Goal: Information Seeking & Learning: Learn about a topic

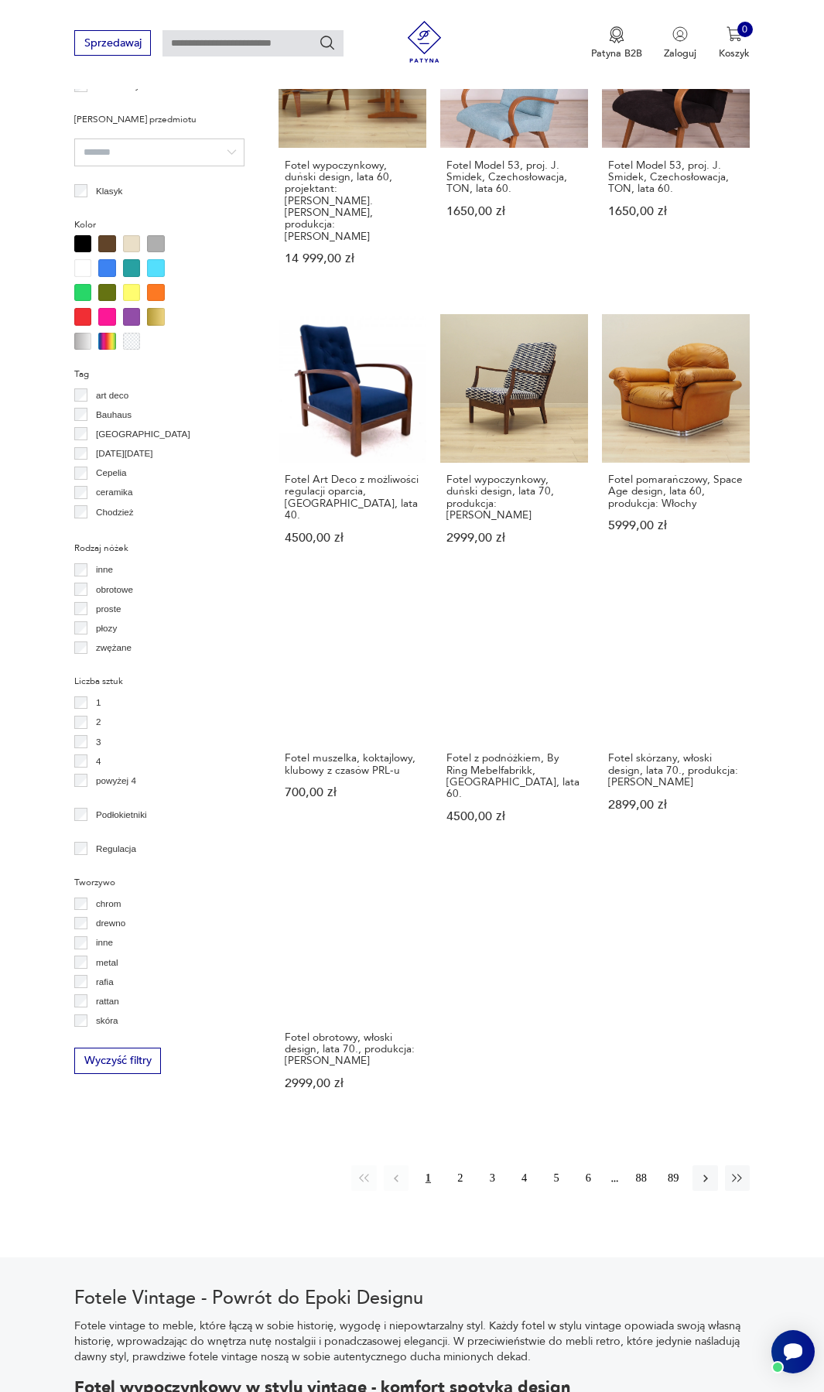
scroll to position [1248, 0]
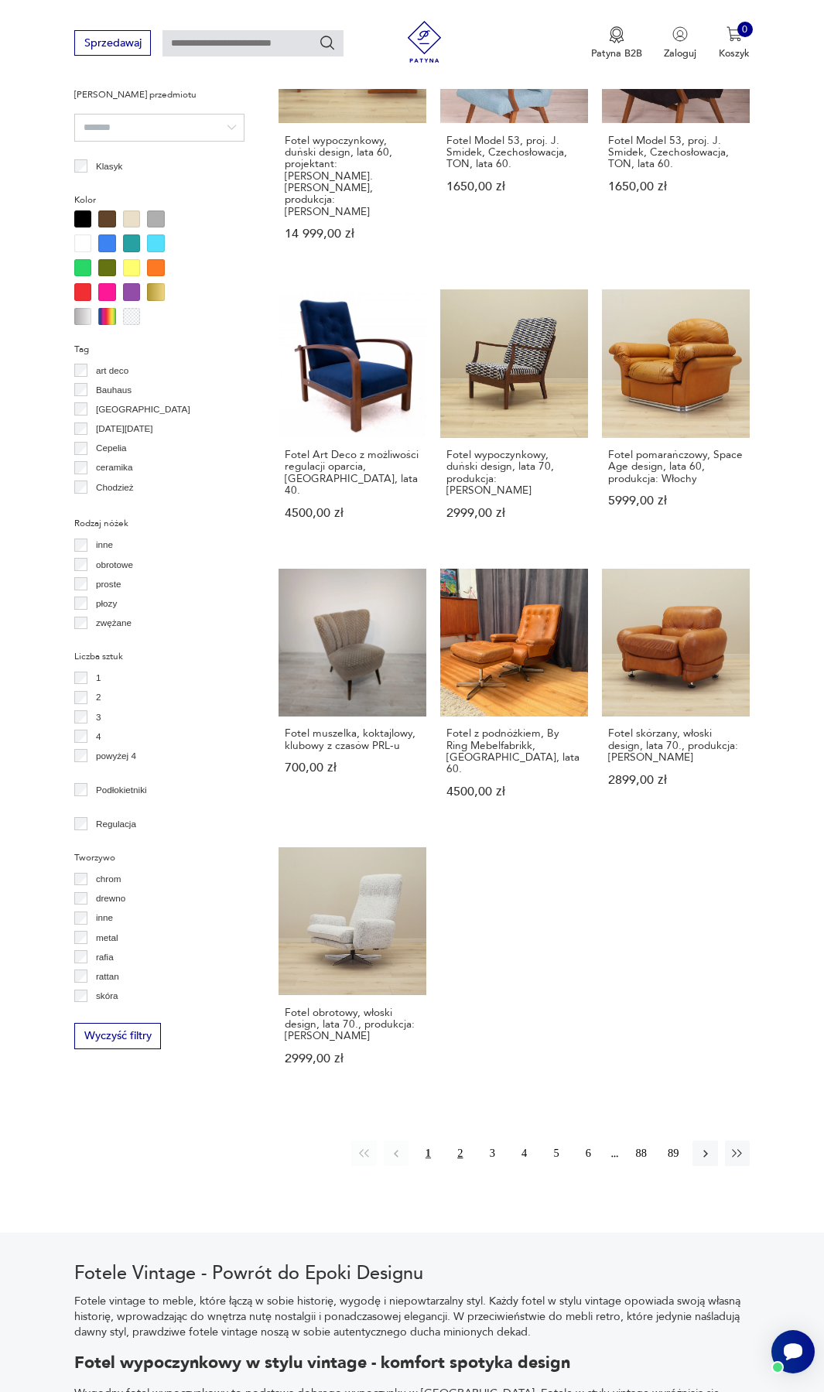
click at [461, 1141] on button "2" at bounding box center [460, 1153] width 25 height 25
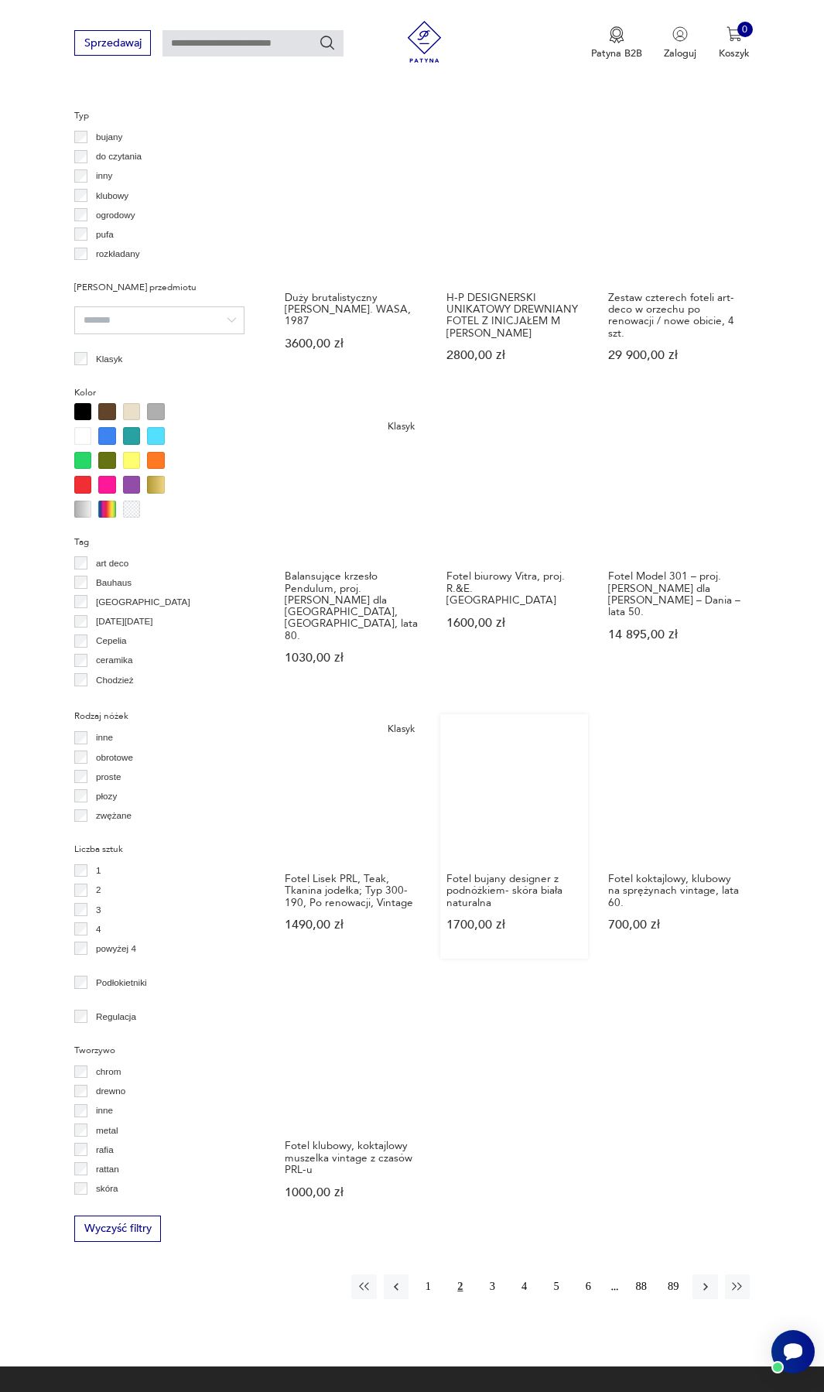
scroll to position [1056, 0]
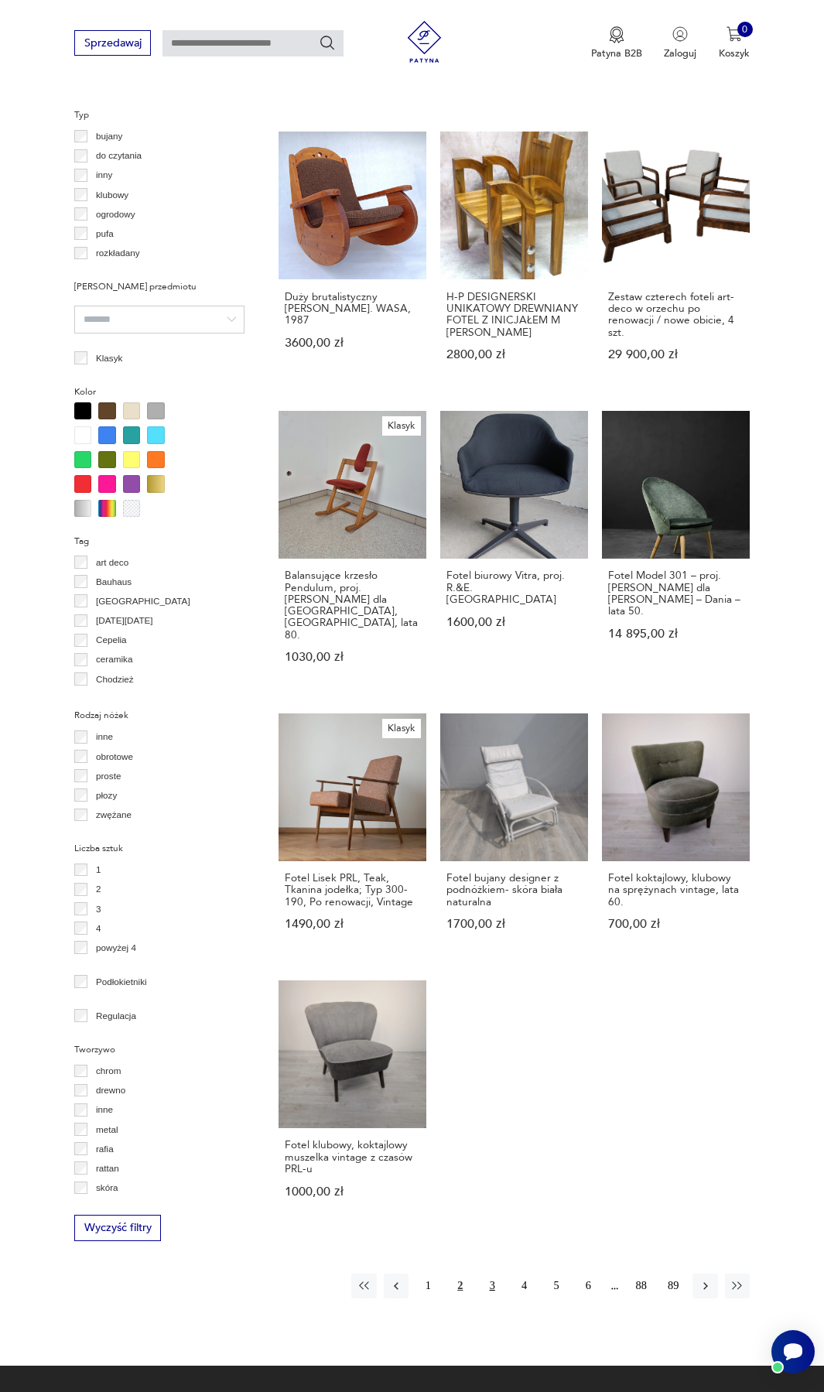
click at [492, 1274] on button "3" at bounding box center [492, 1286] width 25 height 25
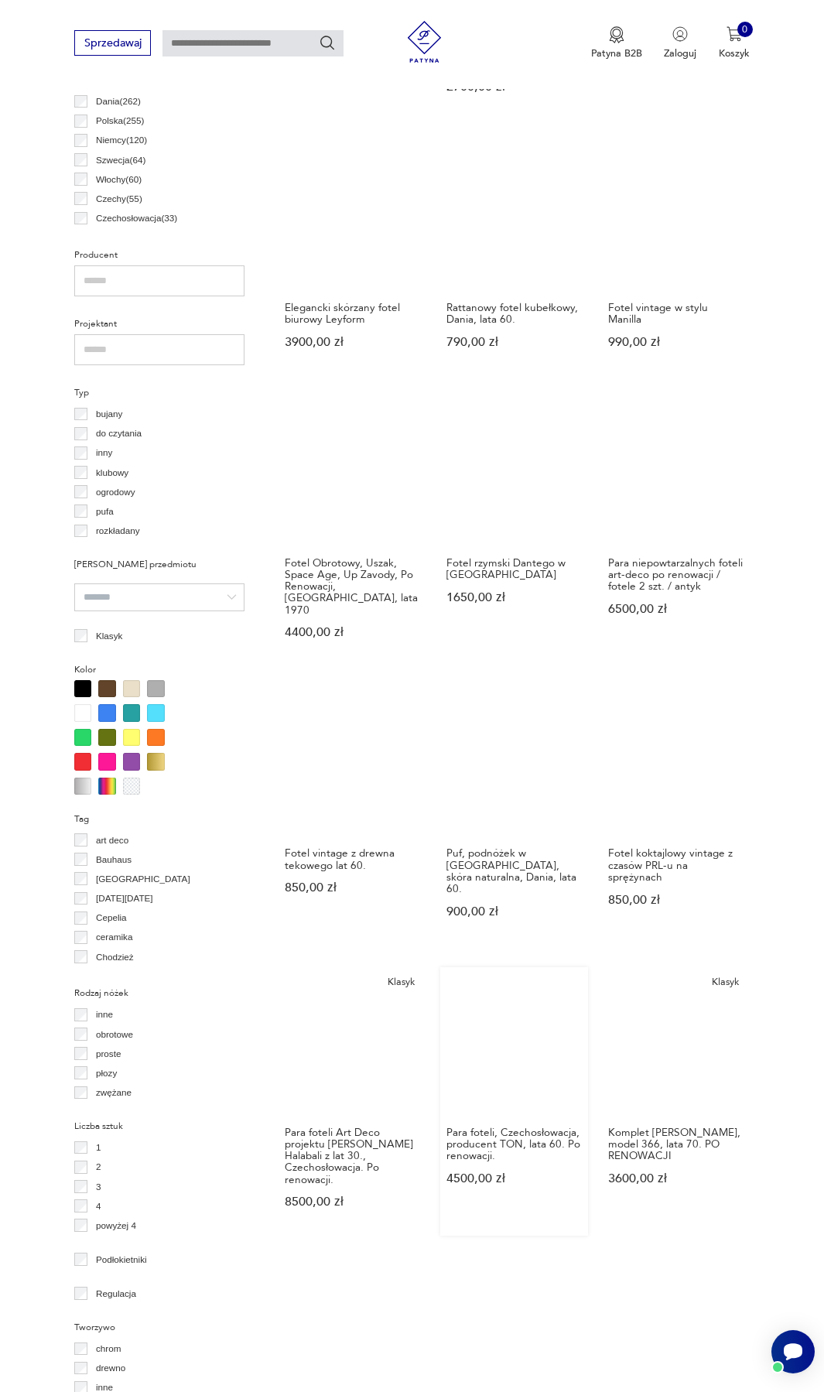
scroll to position [1133, 0]
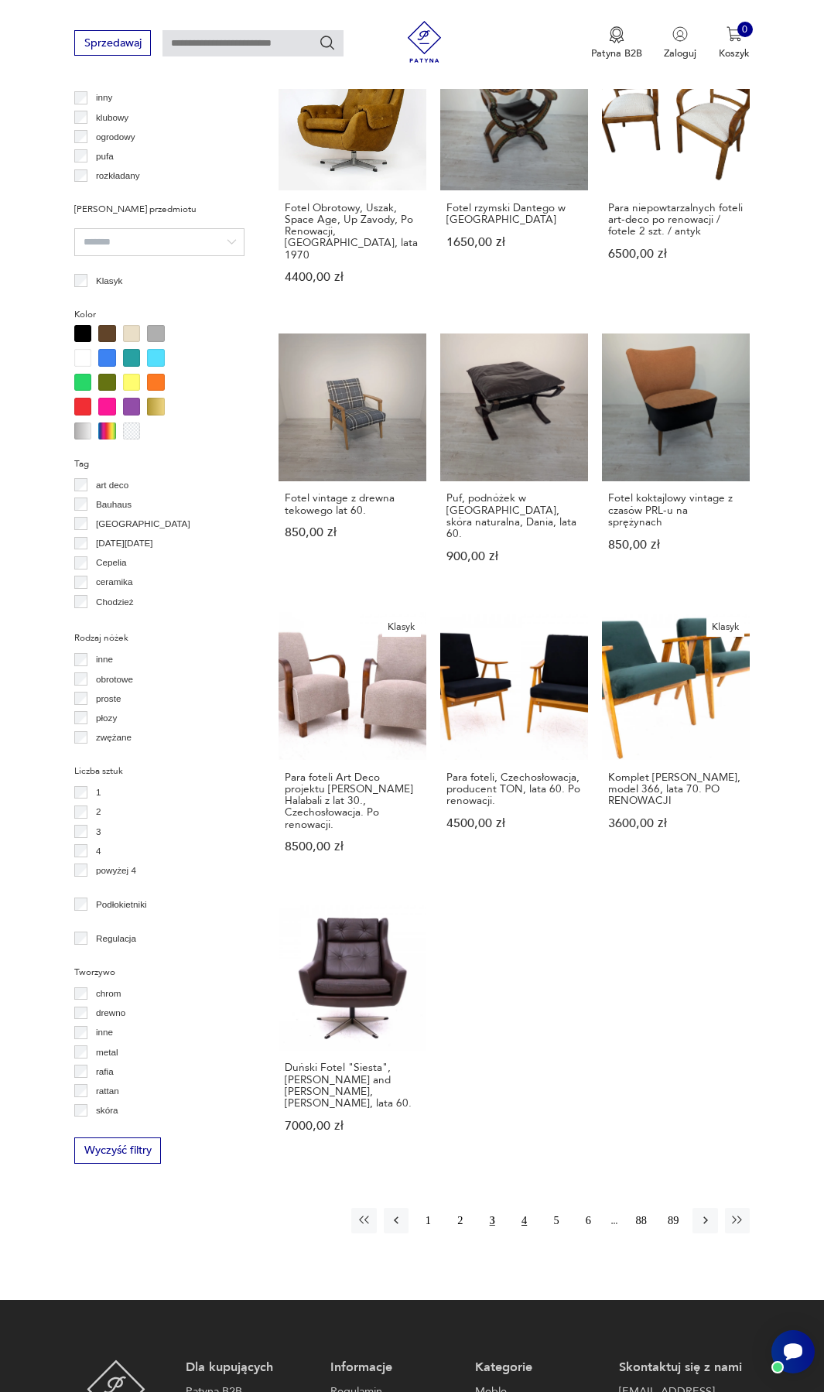
click at [530, 1208] on button "4" at bounding box center [524, 1220] width 25 height 25
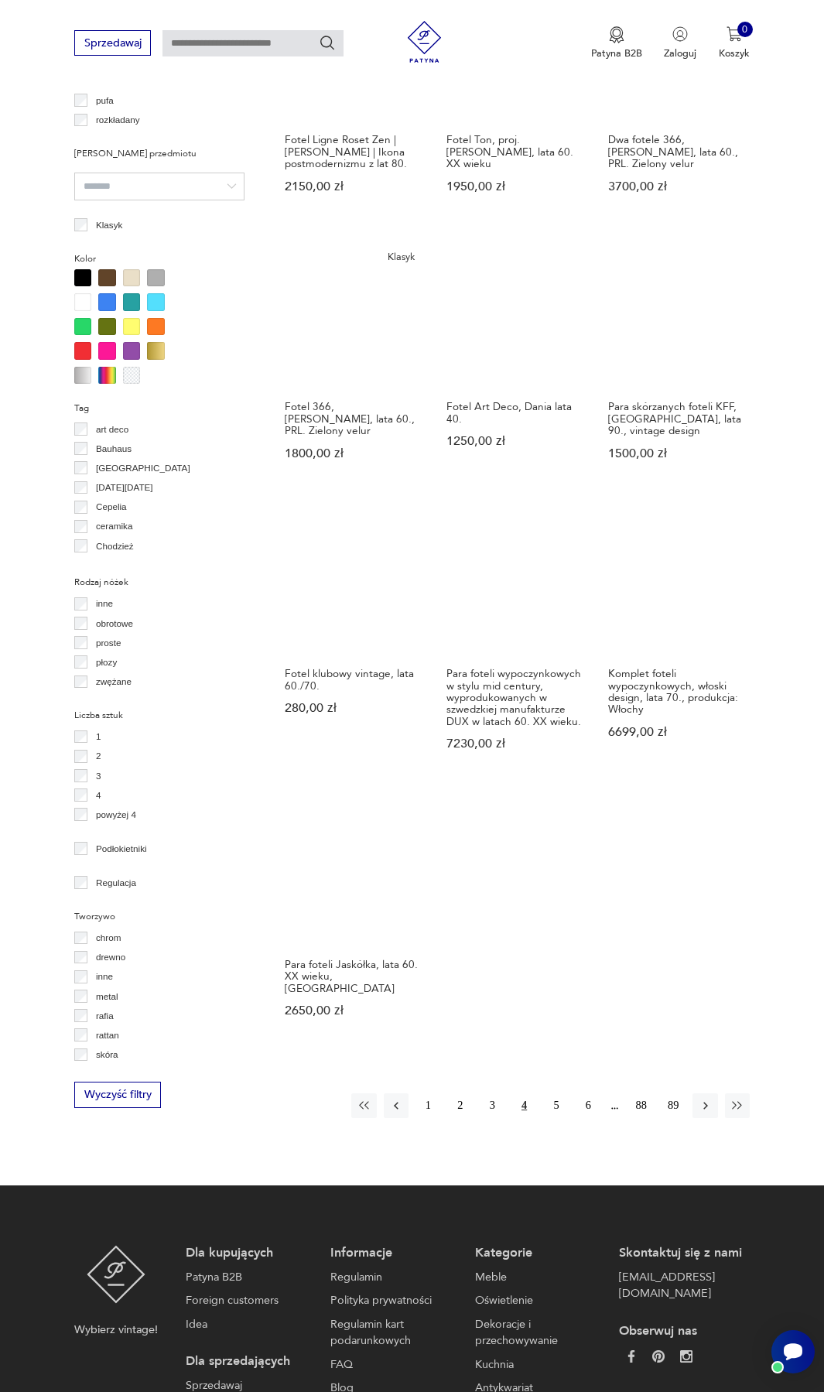
scroll to position [1210, 0]
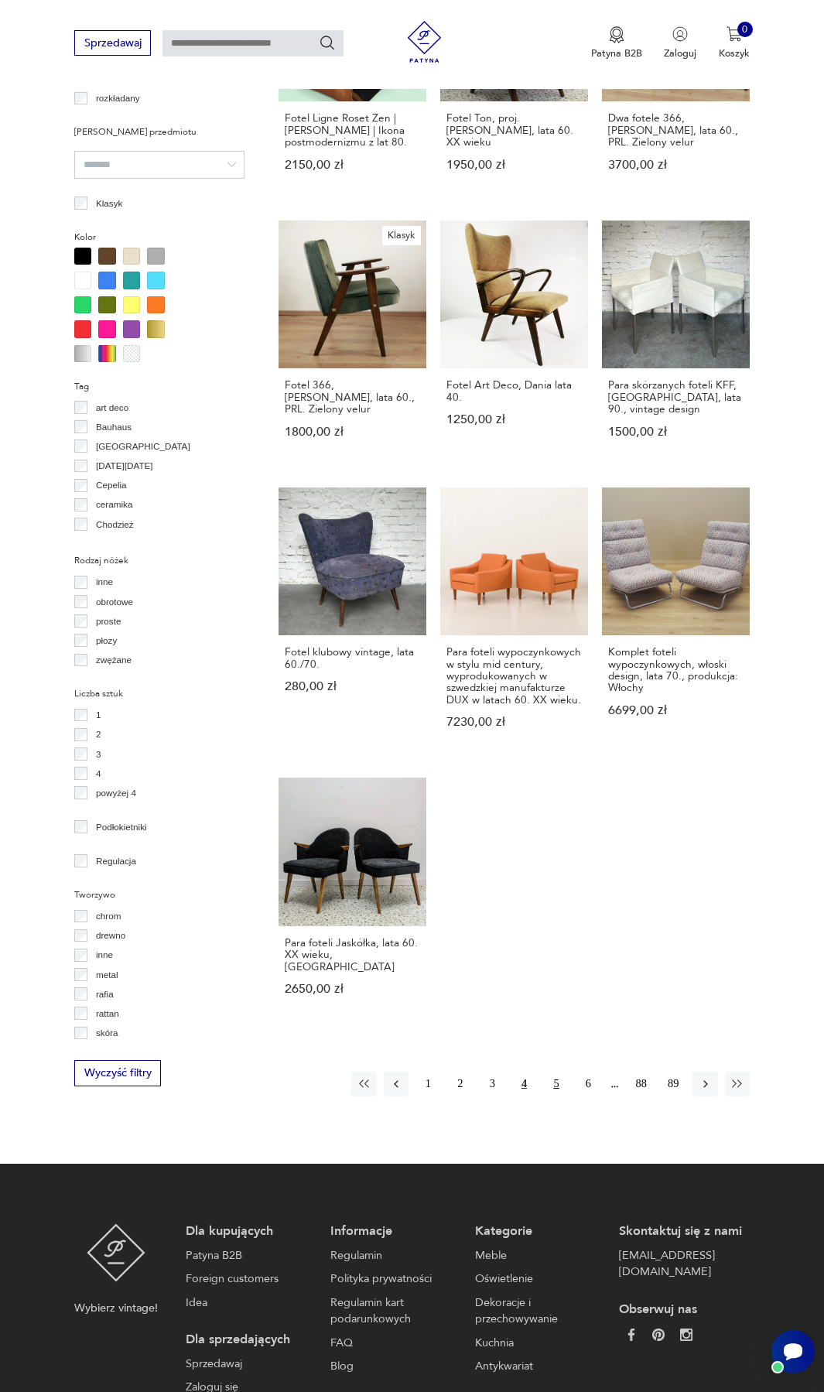
click at [556, 1072] on button "5" at bounding box center [556, 1084] width 25 height 25
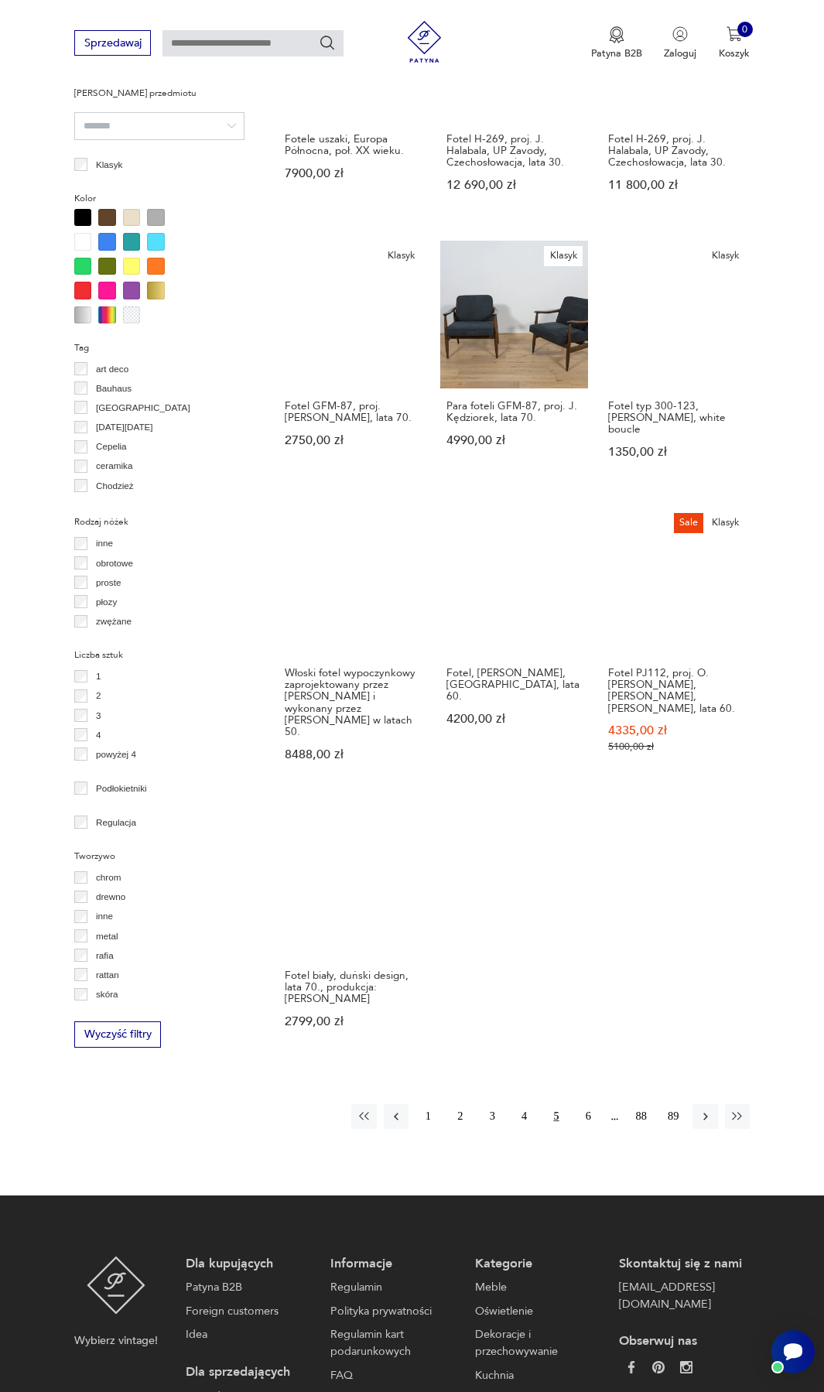
scroll to position [1288, 0]
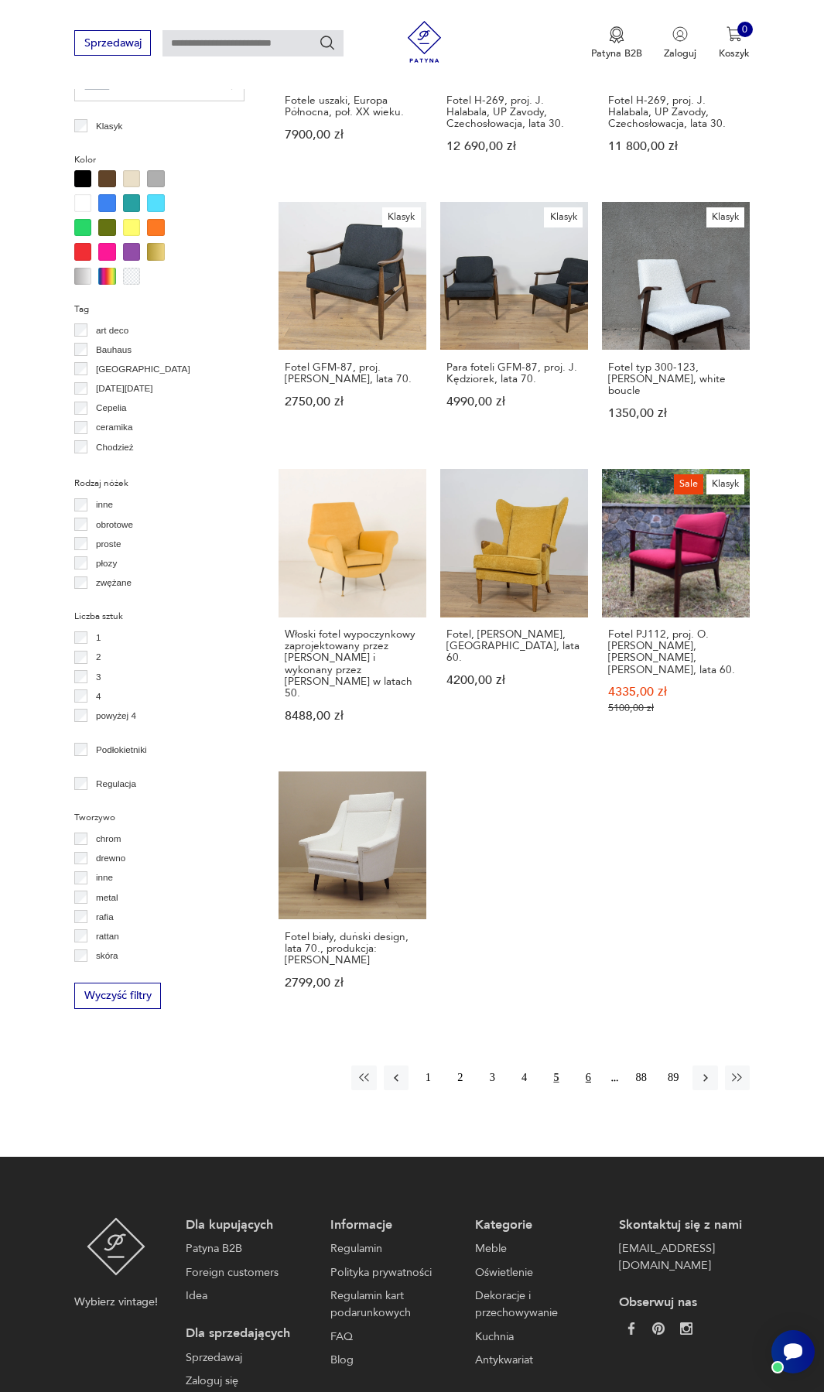
click at [582, 1066] on button "6" at bounding box center [588, 1078] width 25 height 25
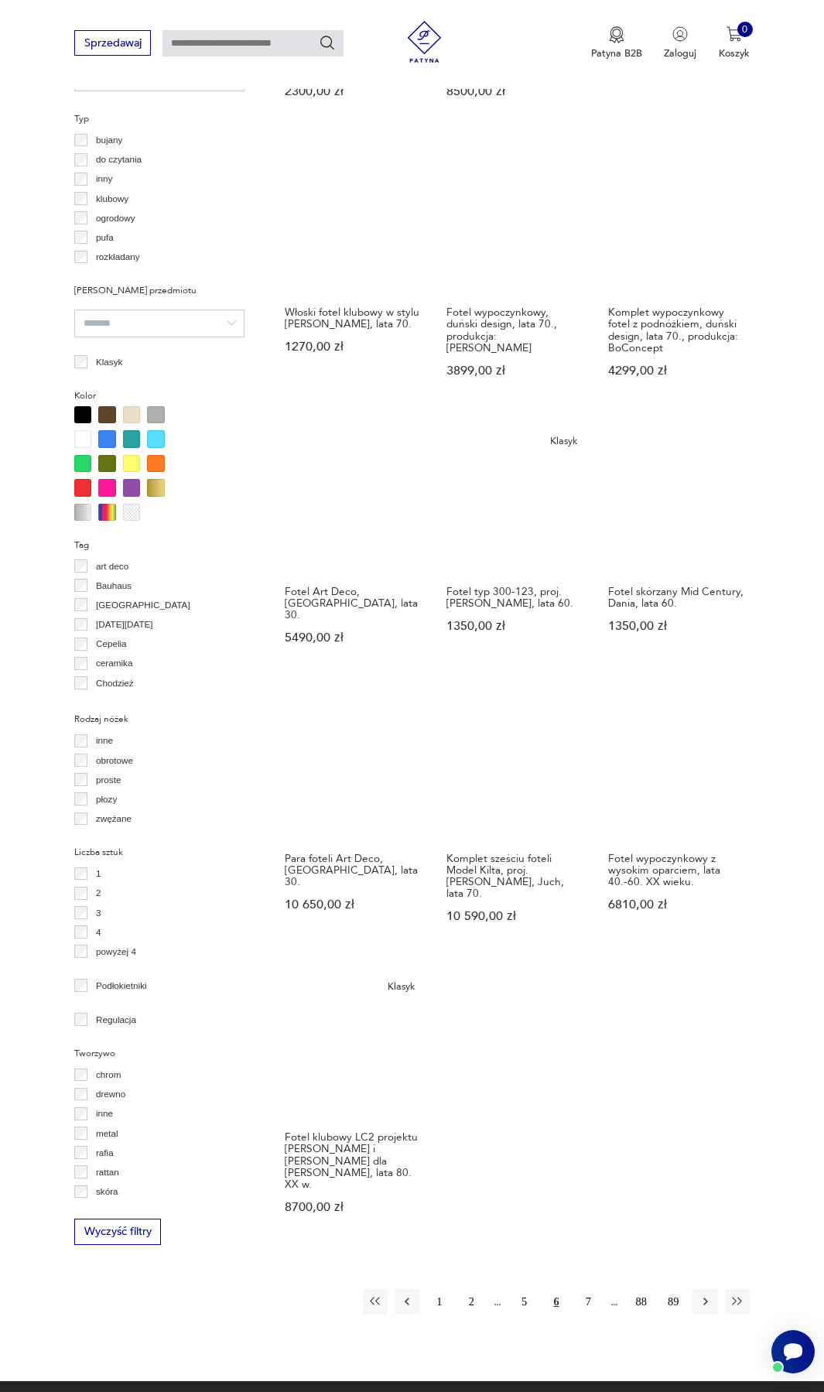
scroll to position [1056, 0]
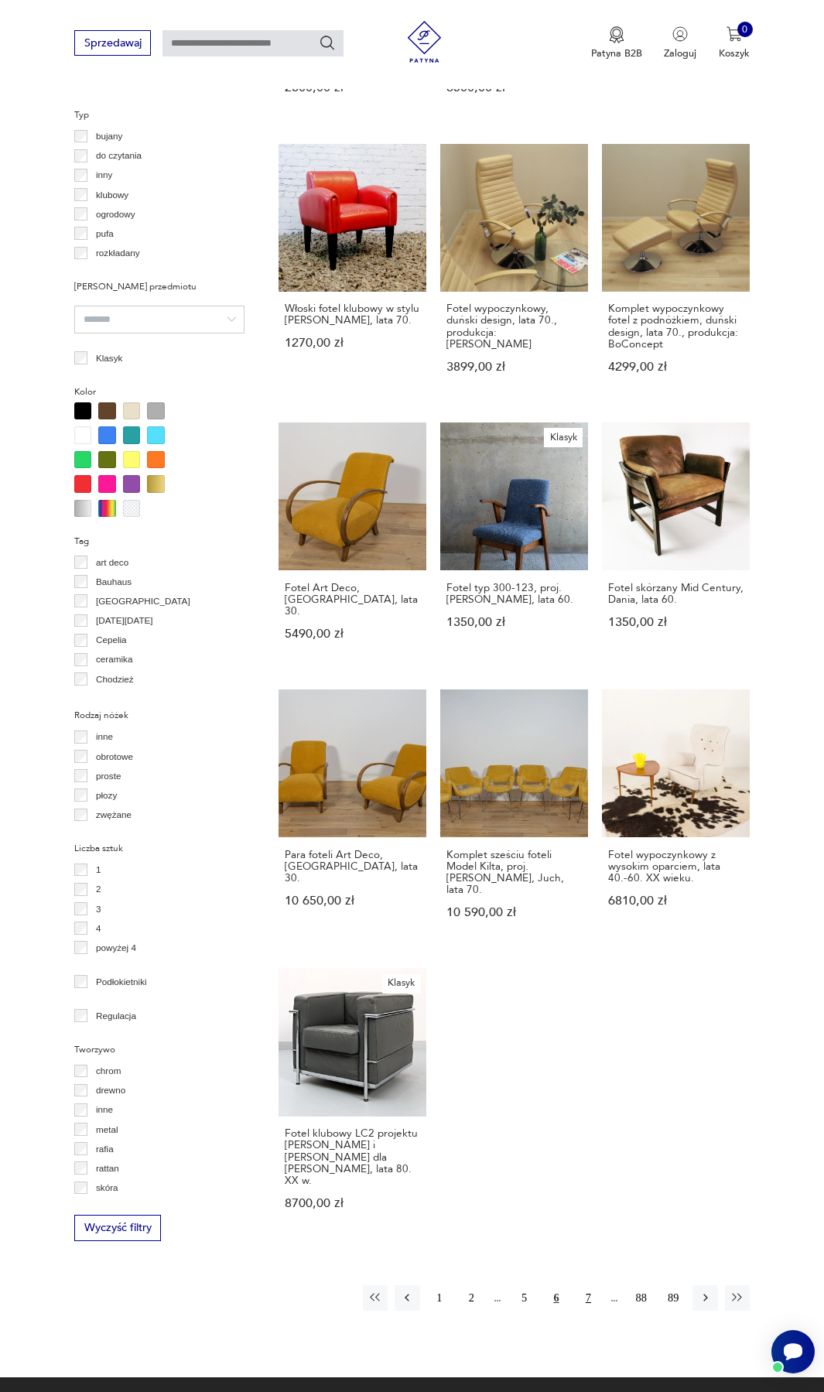
click at [592, 1286] on button "7" at bounding box center [588, 1298] width 25 height 25
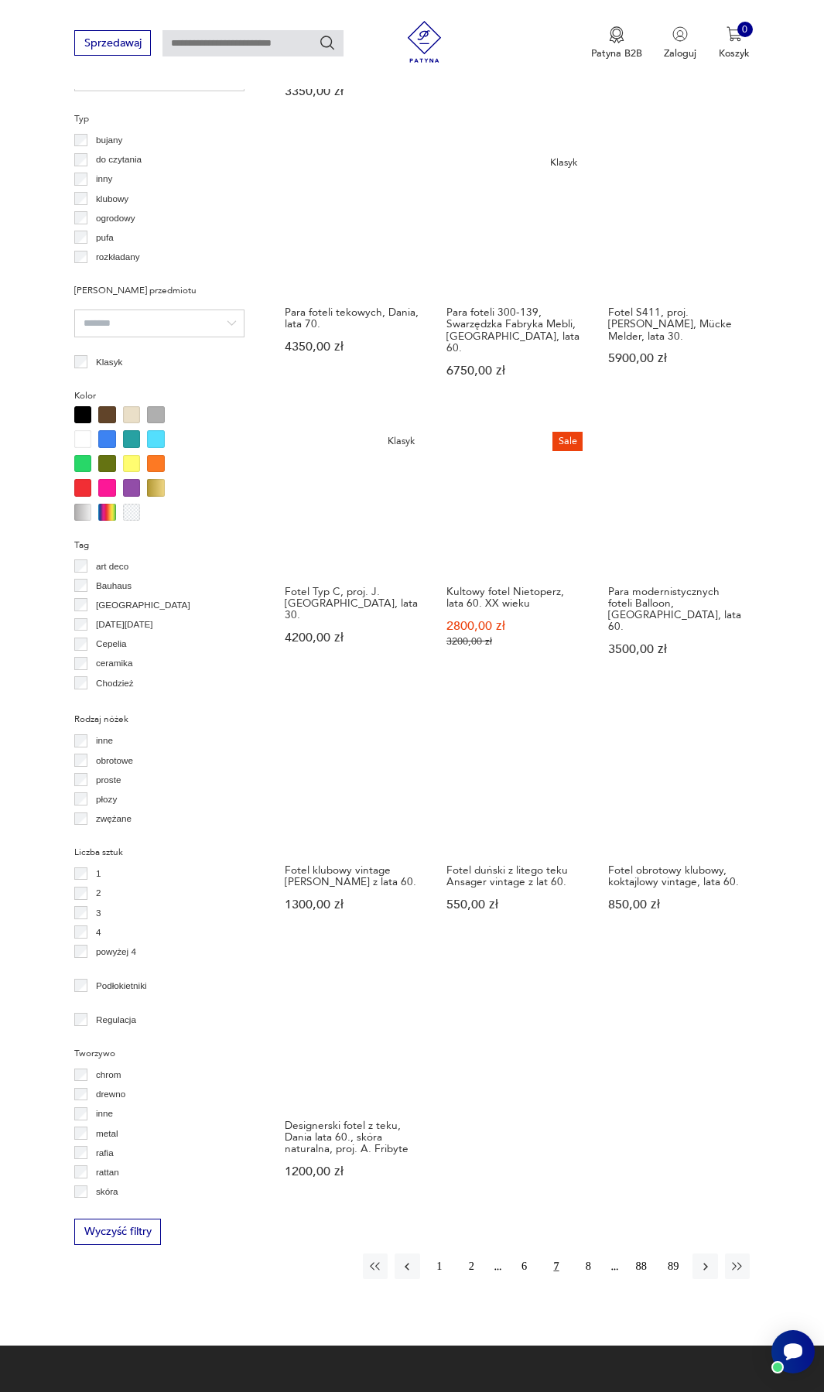
scroll to position [1056, 0]
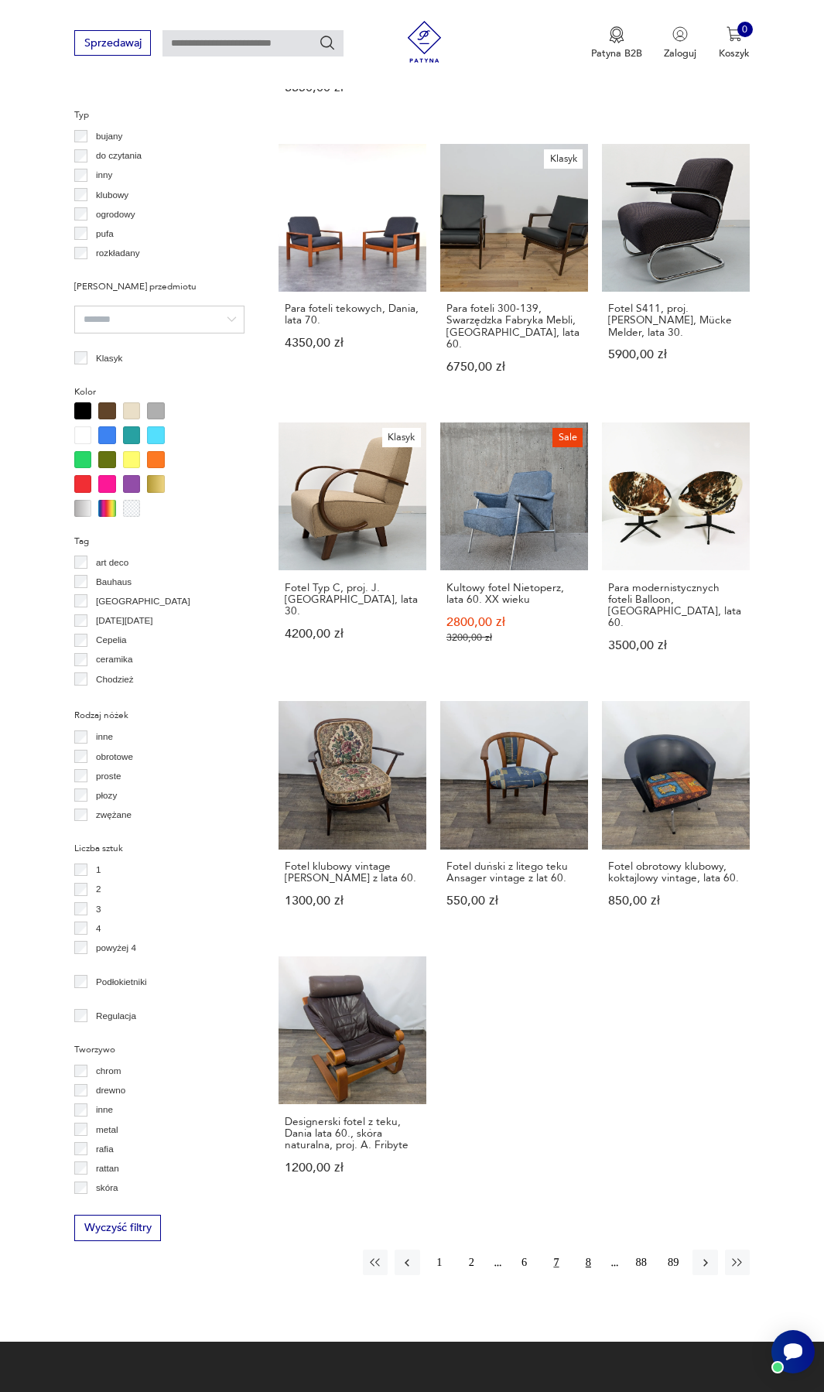
click at [590, 1250] on button "8" at bounding box center [588, 1262] width 25 height 25
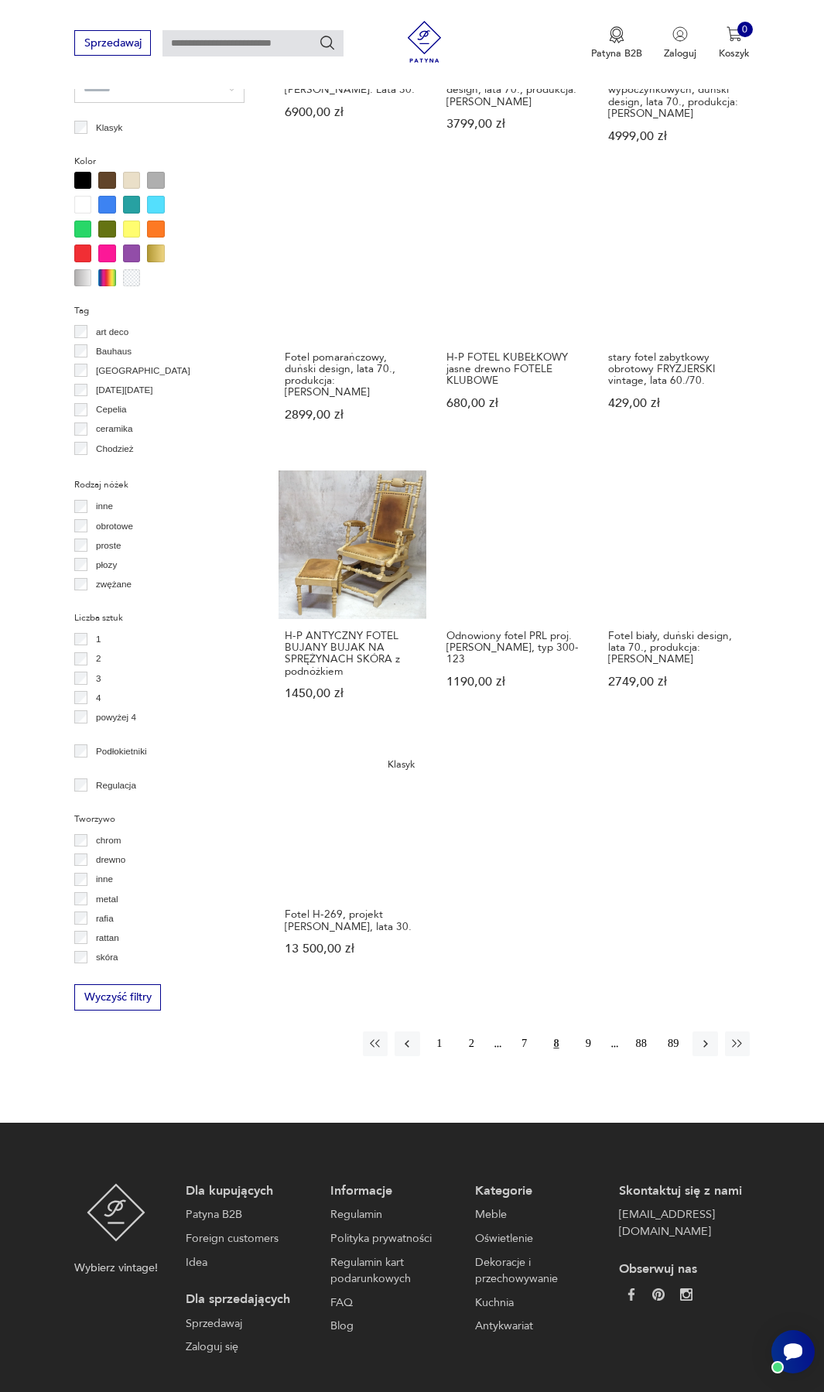
scroll to position [1288, 0]
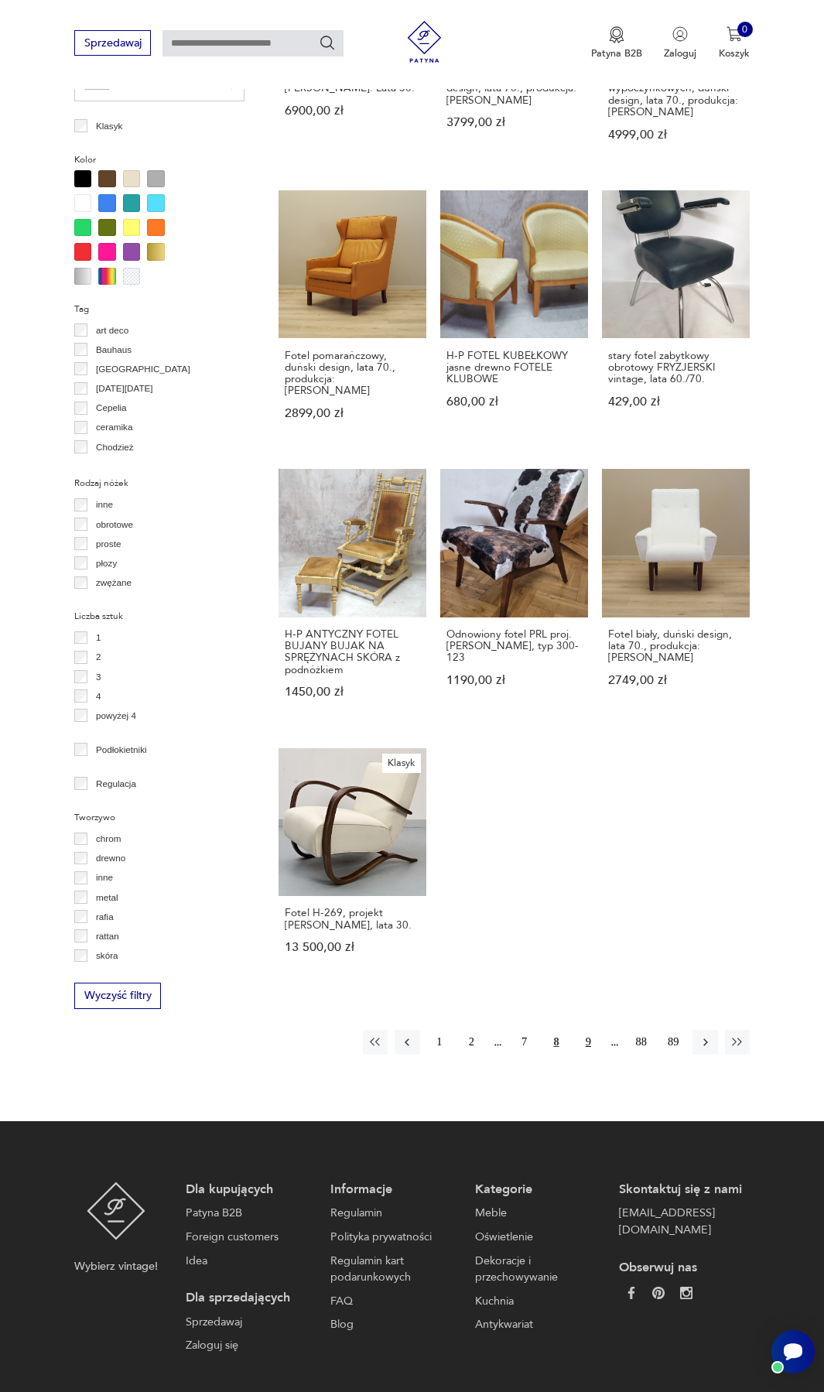
click at [579, 1030] on button "9" at bounding box center [588, 1042] width 25 height 25
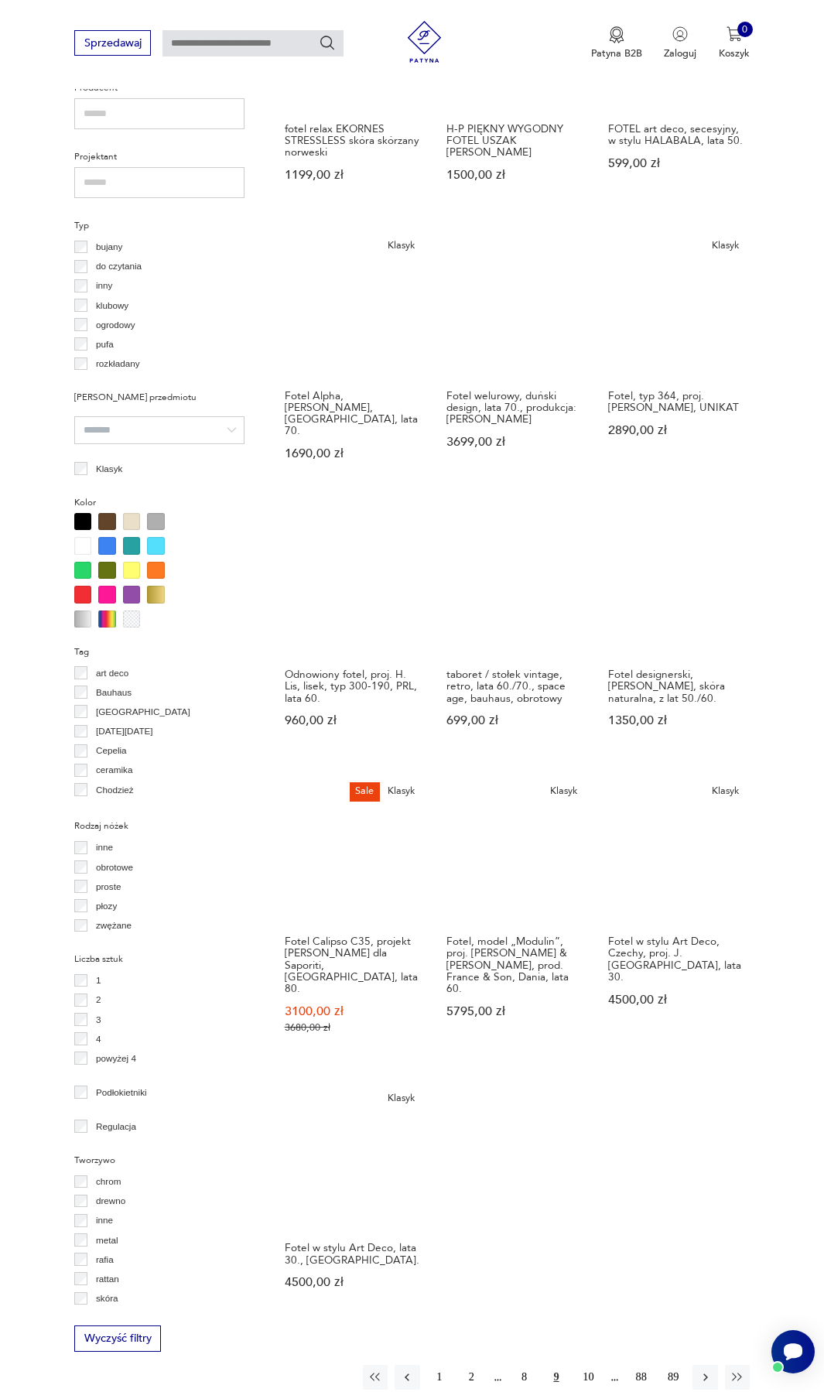
scroll to position [978, 0]
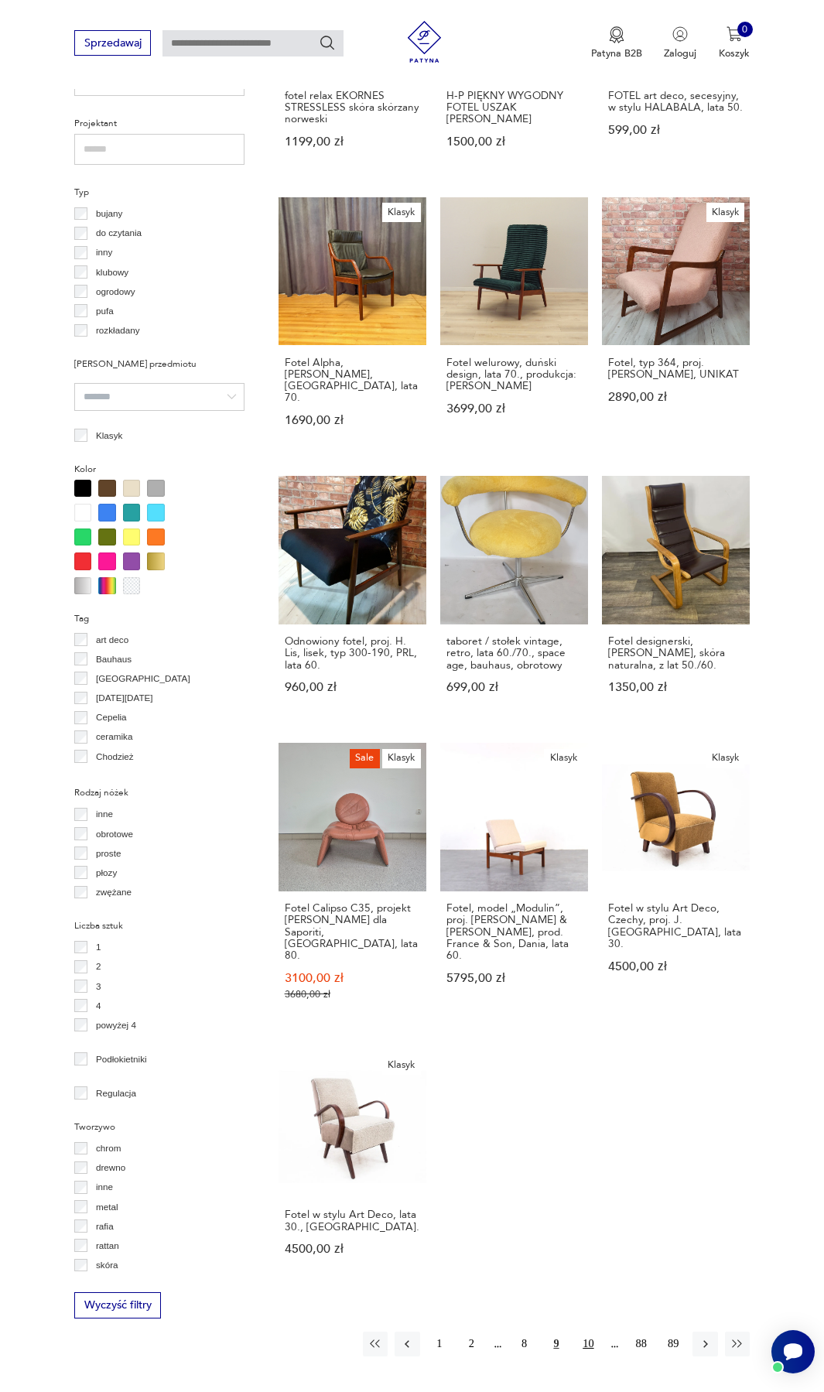
click at [584, 1332] on button "10" at bounding box center [588, 1344] width 25 height 25
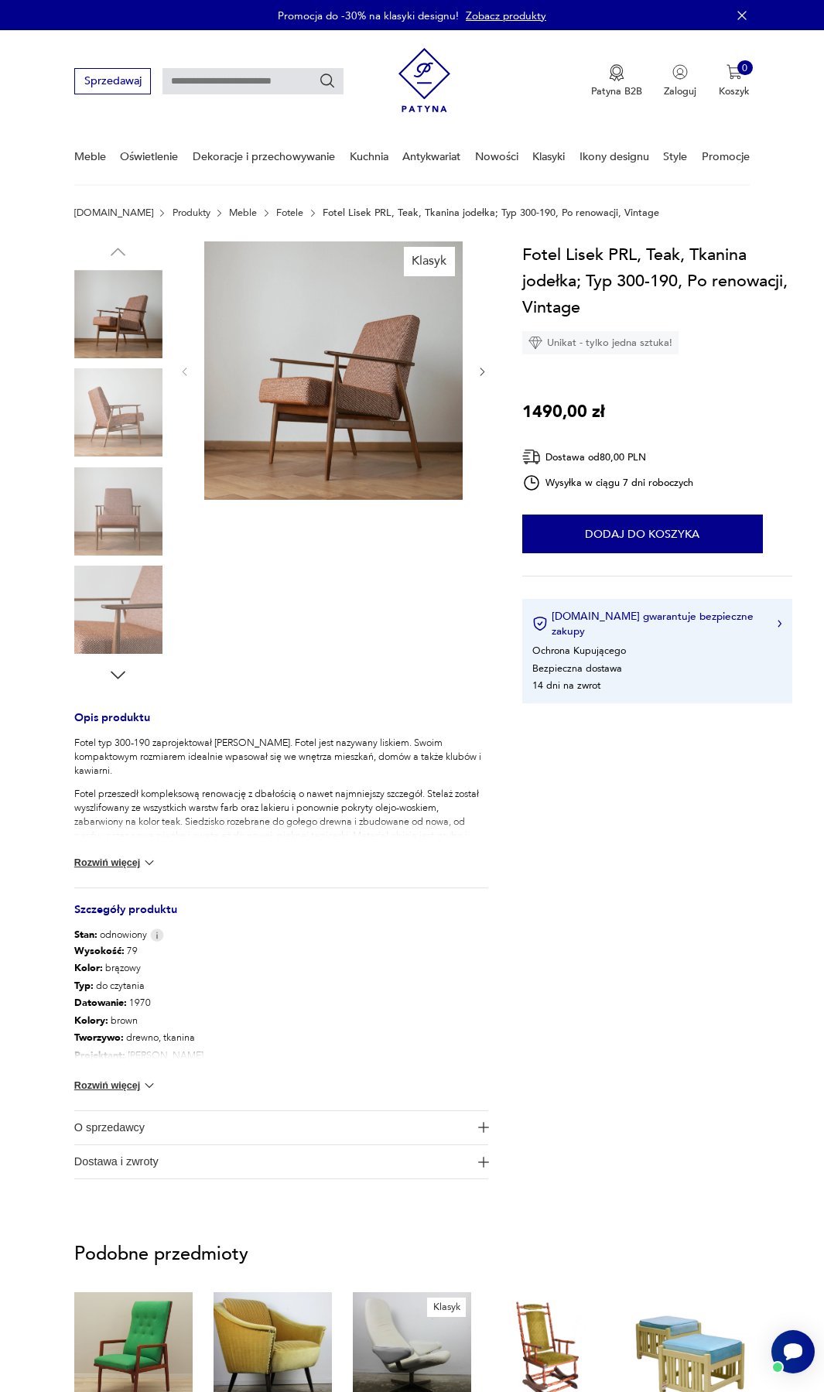
click at [147, 418] on img at bounding box center [118, 412] width 88 height 88
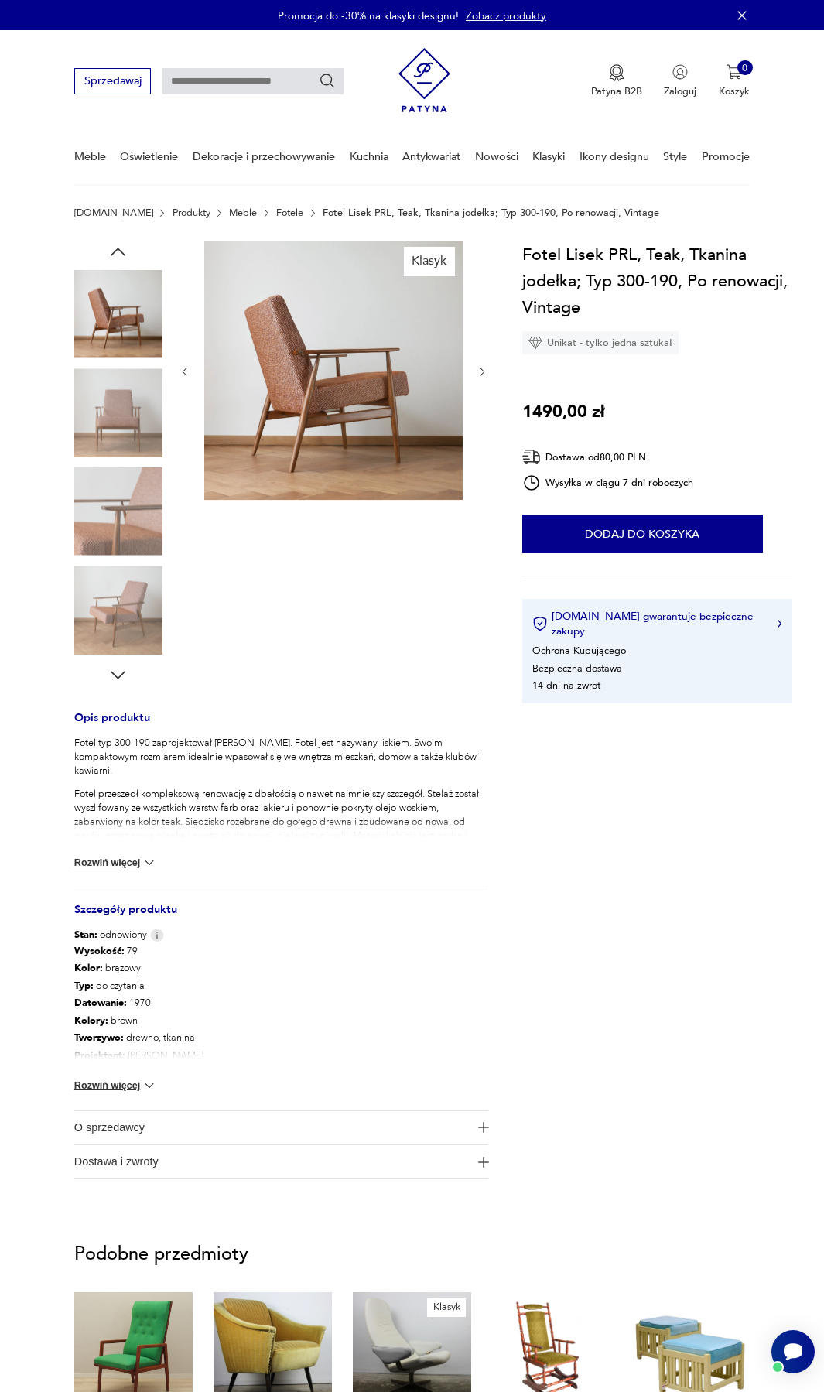
click at [293, 373] on img at bounding box center [333, 370] width 259 height 259
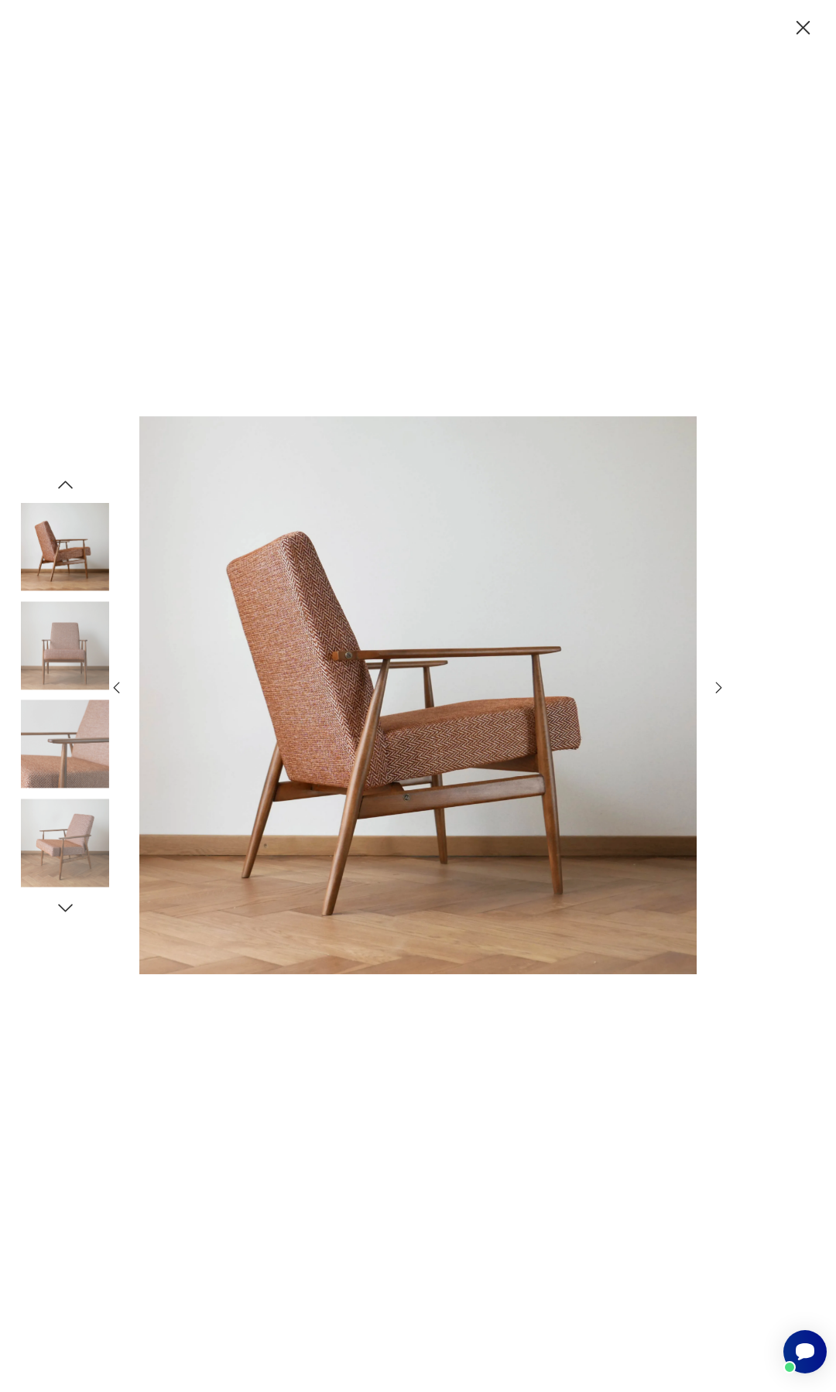
click at [719, 686] on icon "button" at bounding box center [719, 688] width 6 height 12
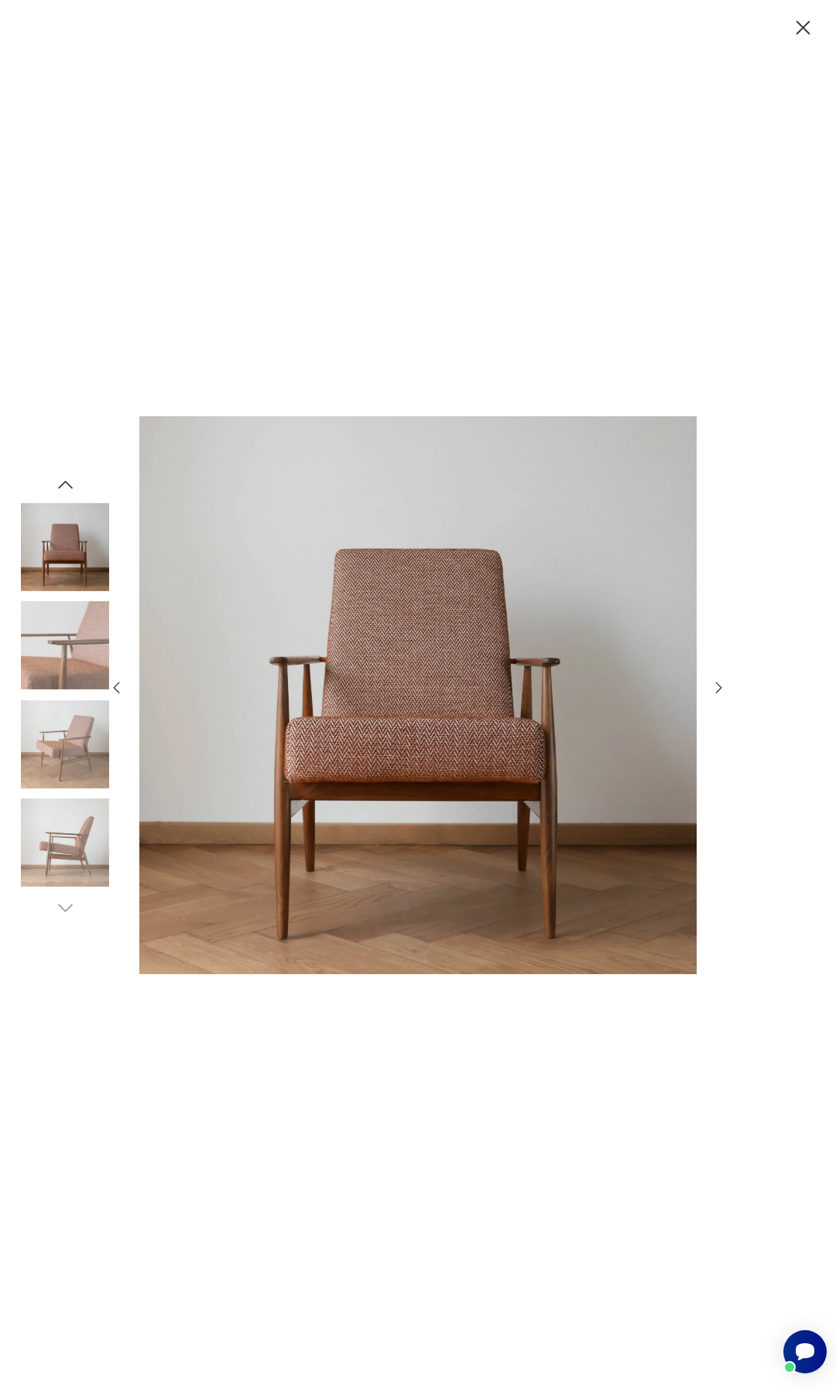
click at [719, 686] on icon "button" at bounding box center [719, 688] width 6 height 12
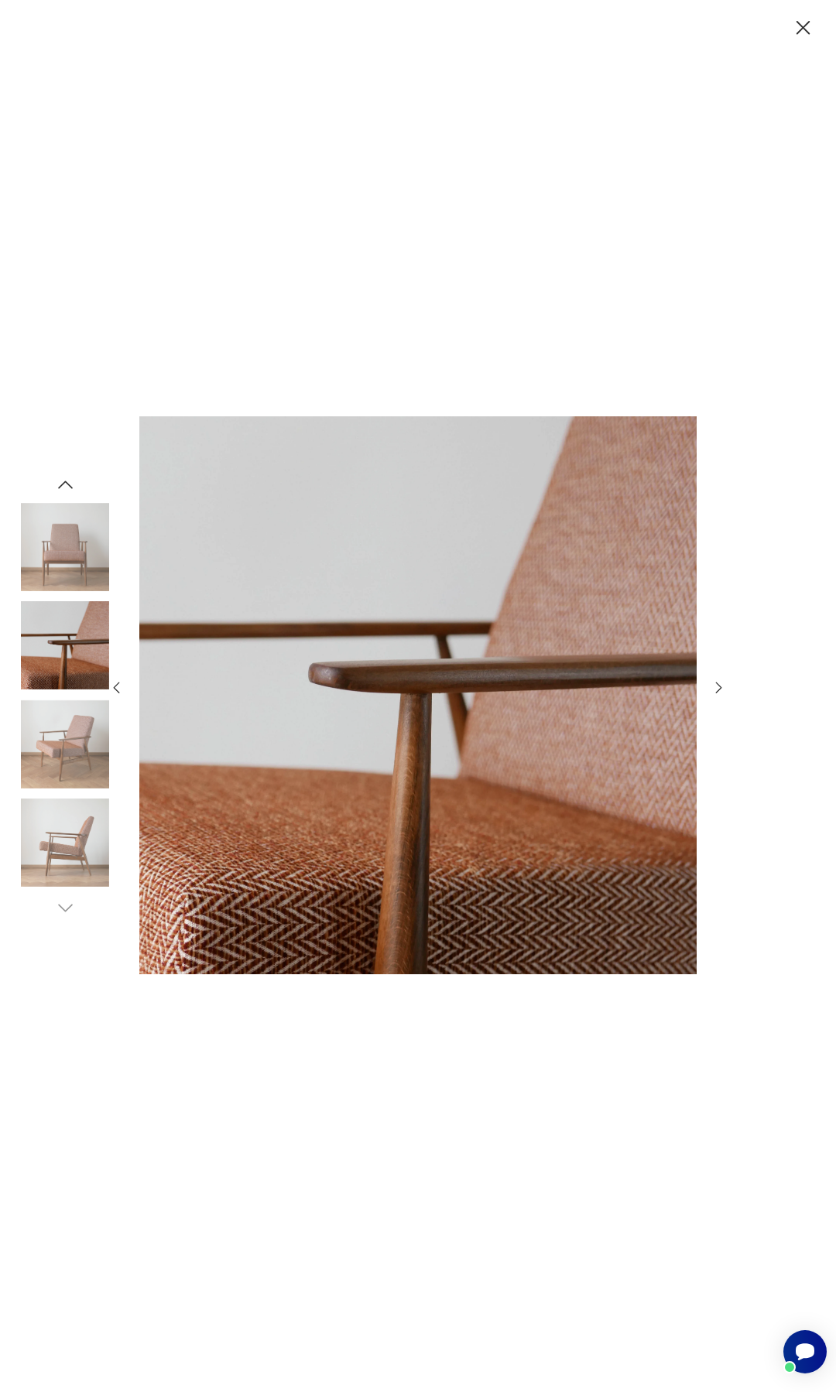
click at [719, 686] on icon "button" at bounding box center [719, 688] width 6 height 12
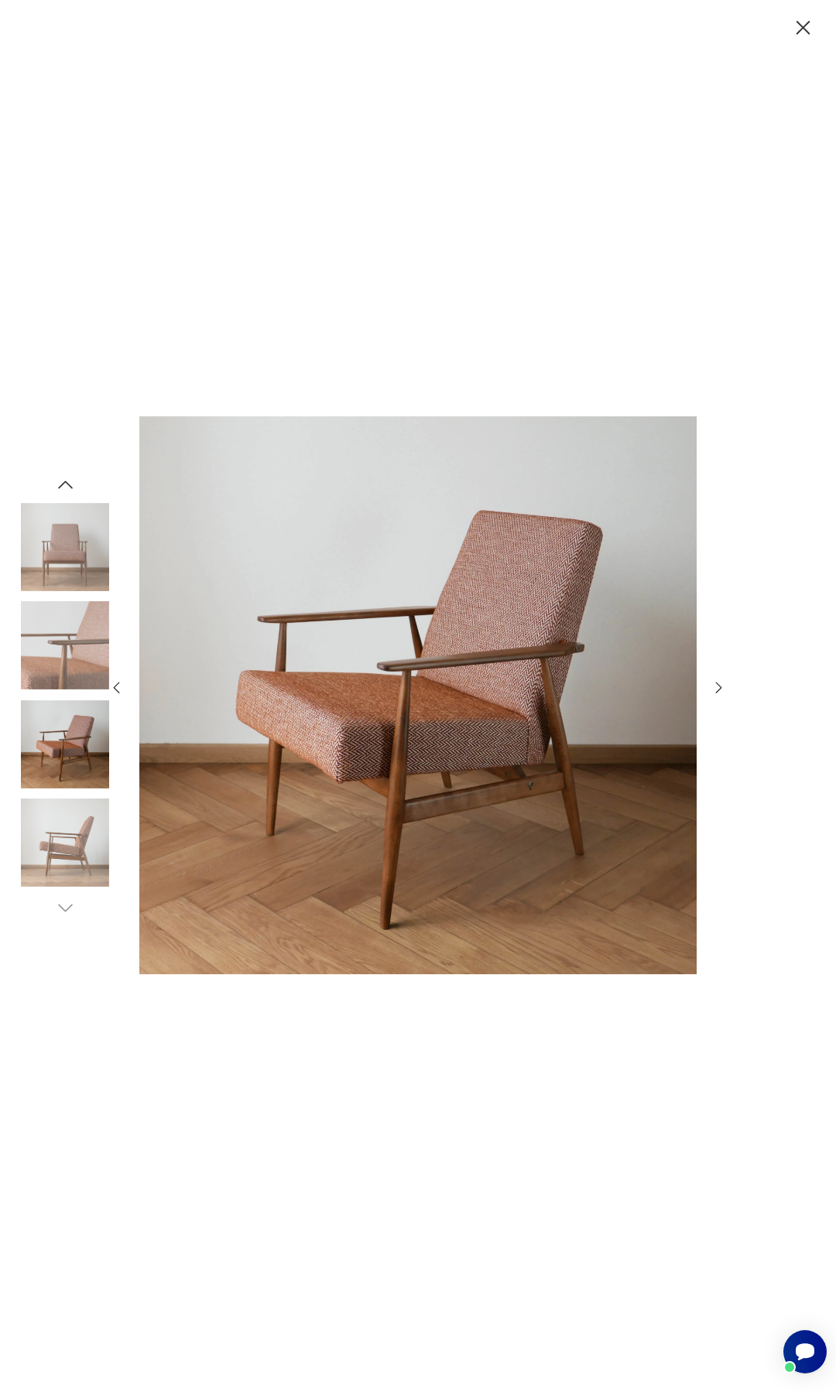
click at [719, 686] on icon "button" at bounding box center [719, 688] width 6 height 12
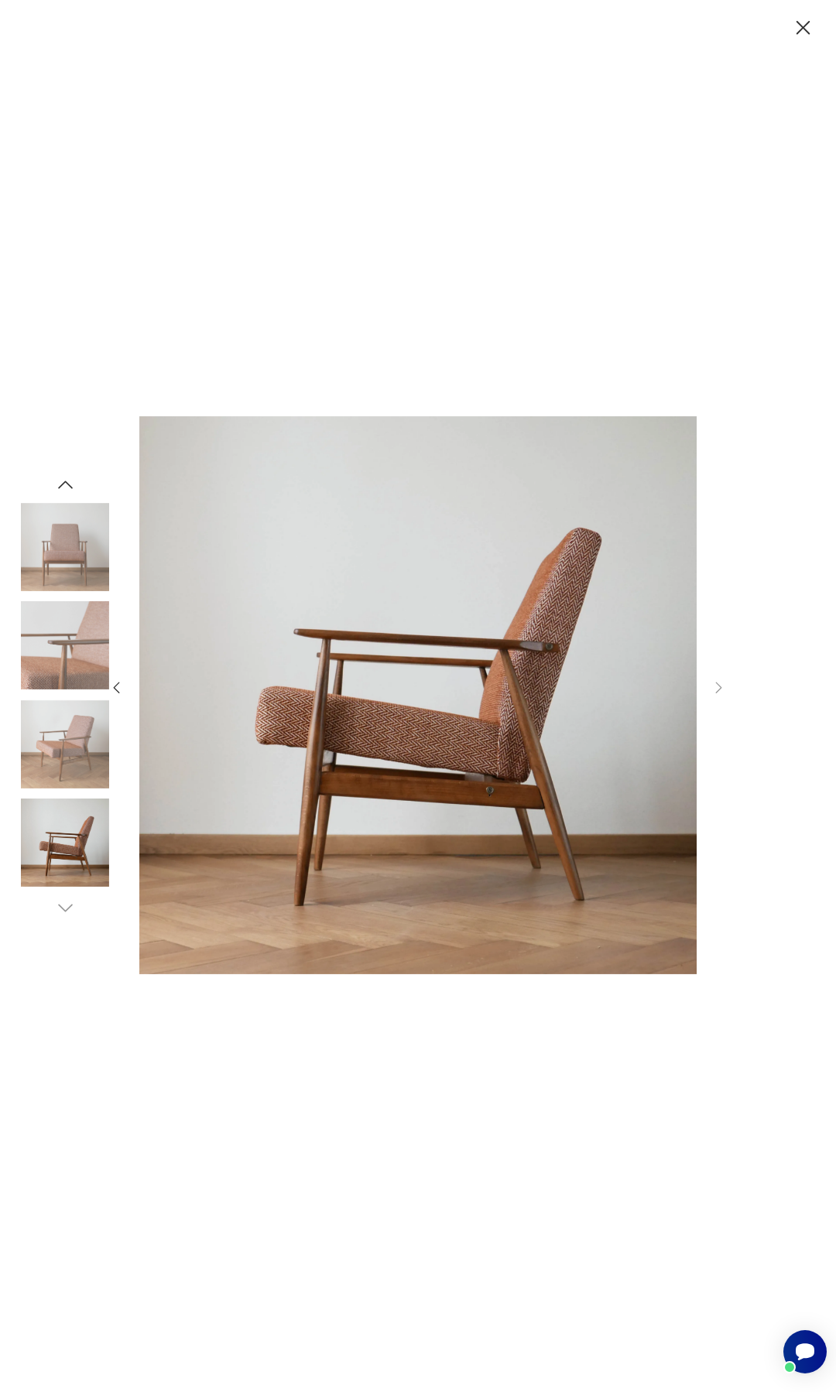
click at [810, 33] on icon "button" at bounding box center [803, 27] width 25 height 25
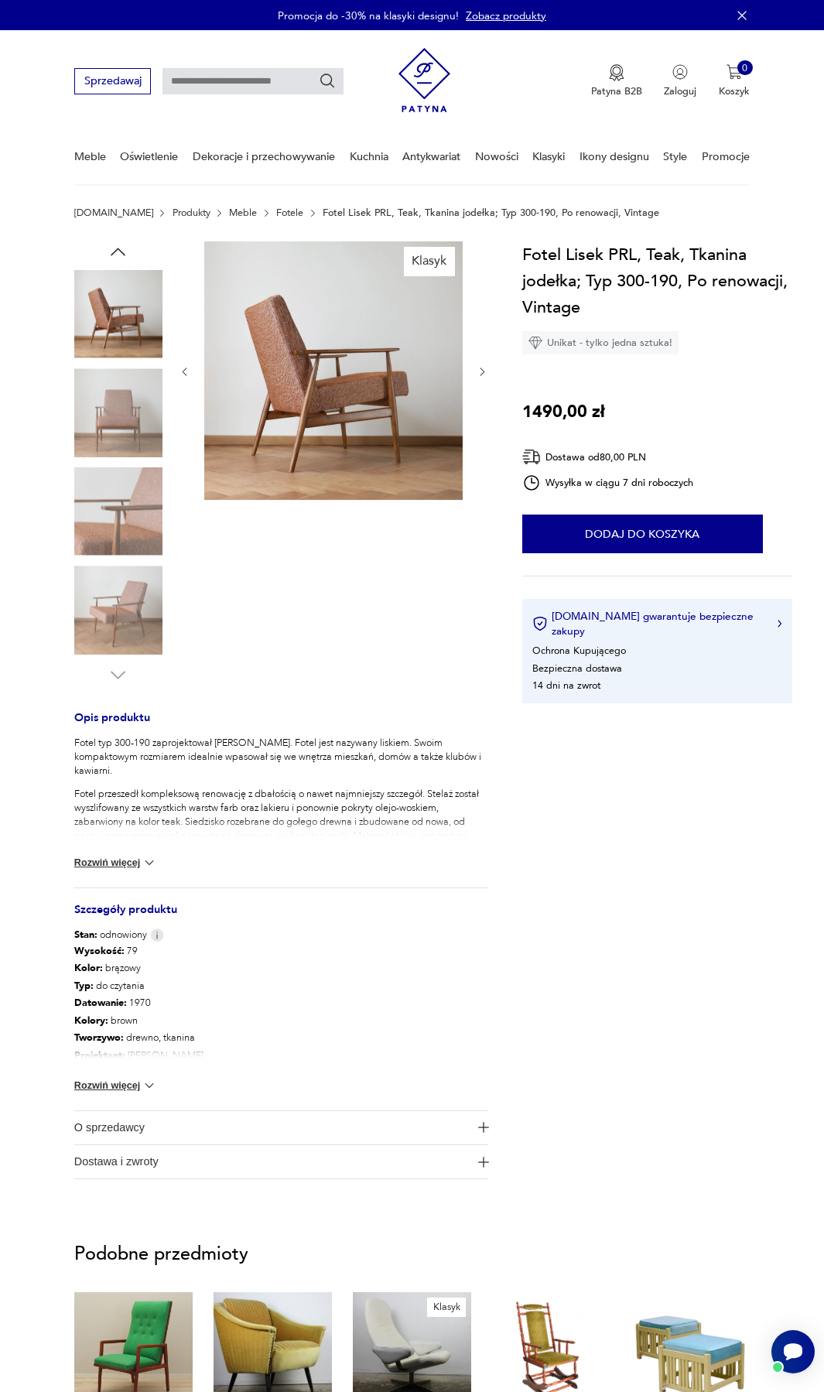
click at [156, 861] on img at bounding box center [149, 862] width 15 height 15
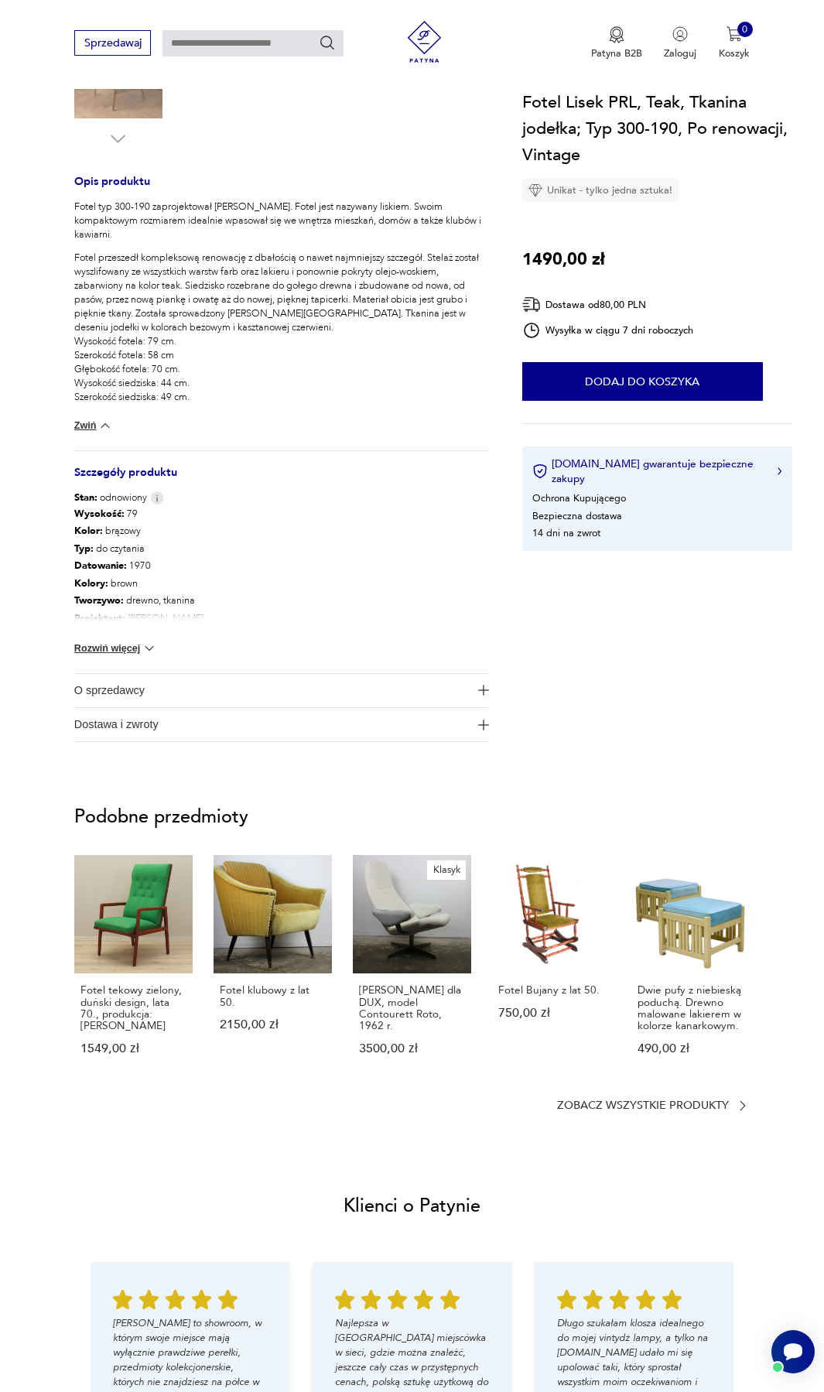
scroll to position [542, 0]
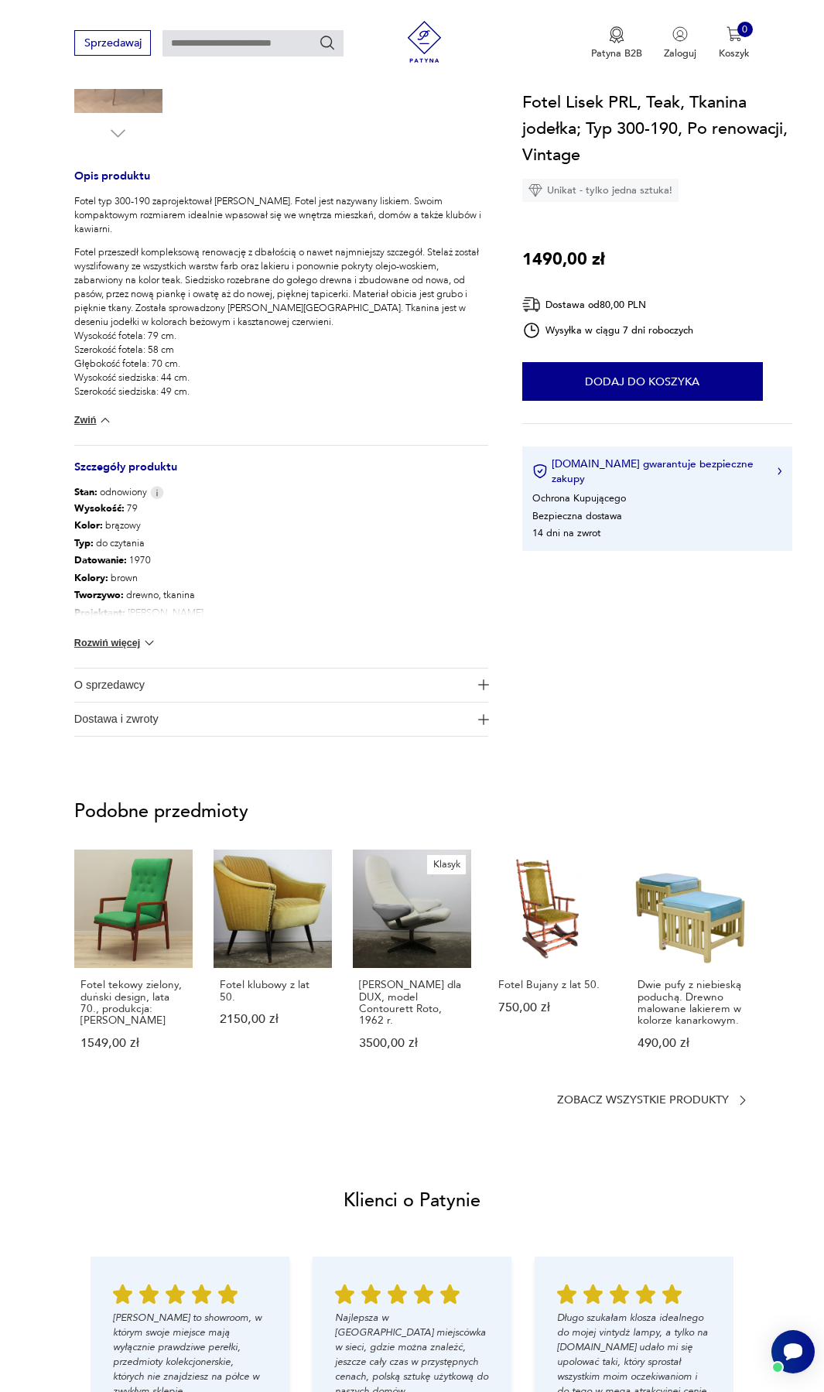
click at [146, 681] on span "O sprzedawcy" at bounding box center [272, 685] width 396 height 33
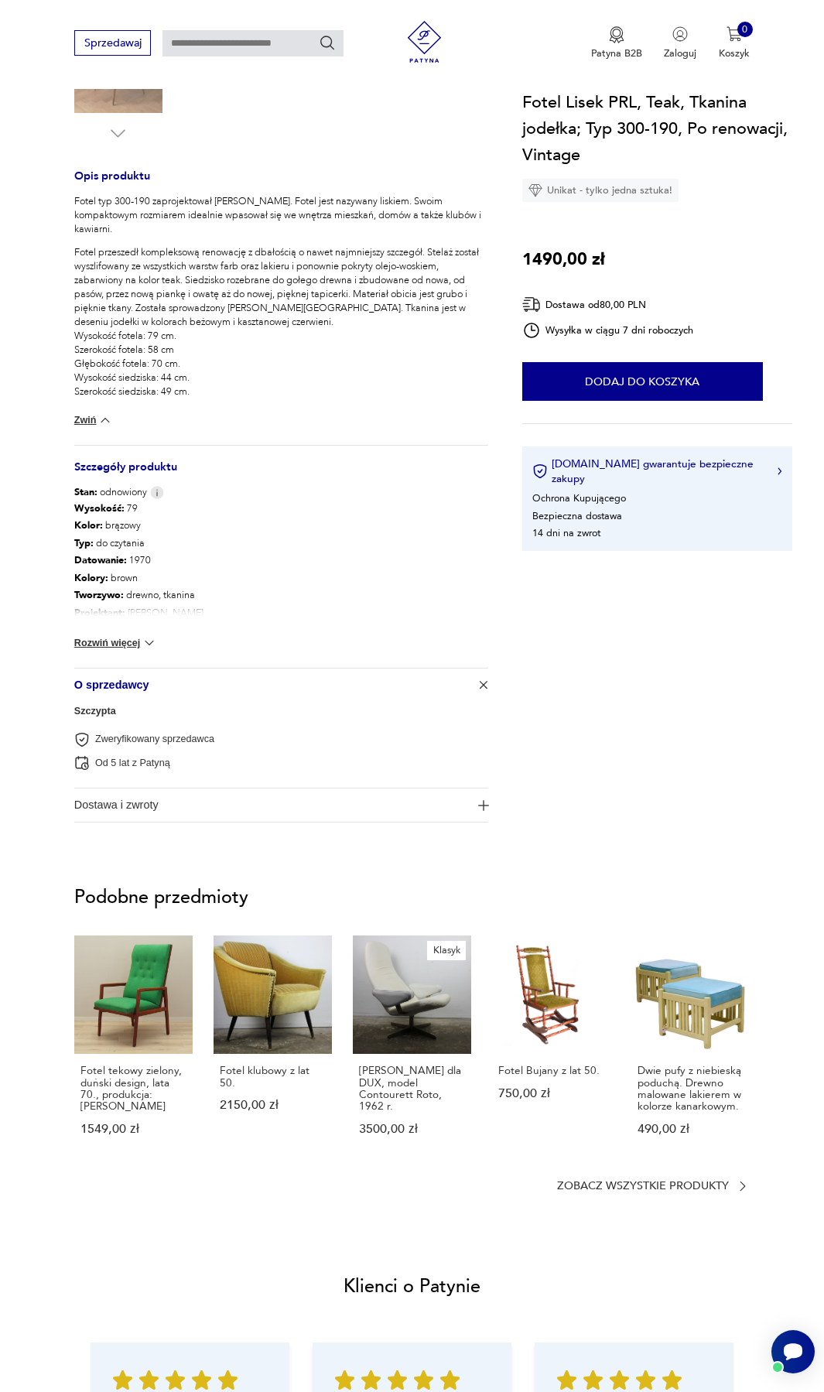
click at [101, 714] on link "Szczypta" at bounding box center [95, 711] width 42 height 11
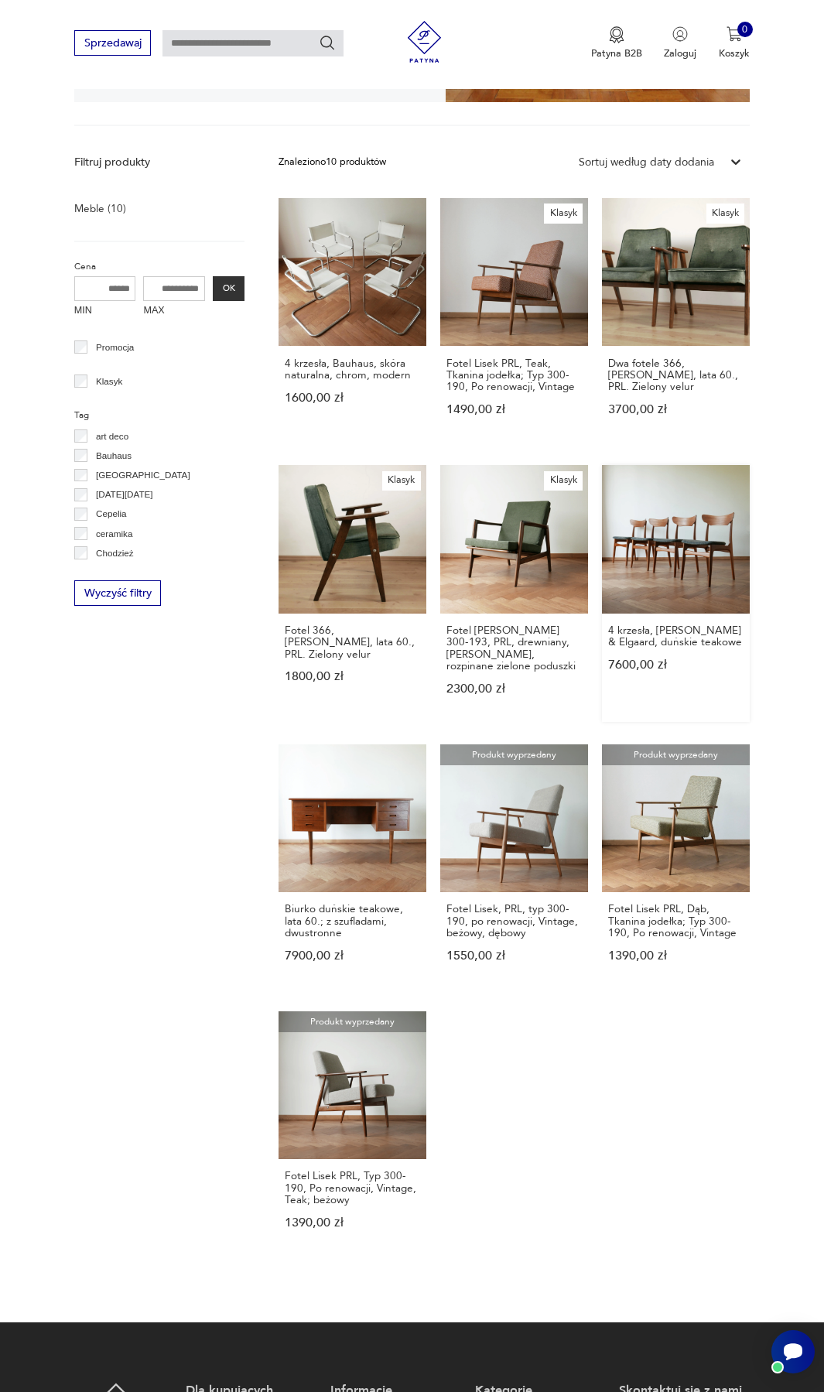
scroll to position [387, 0]
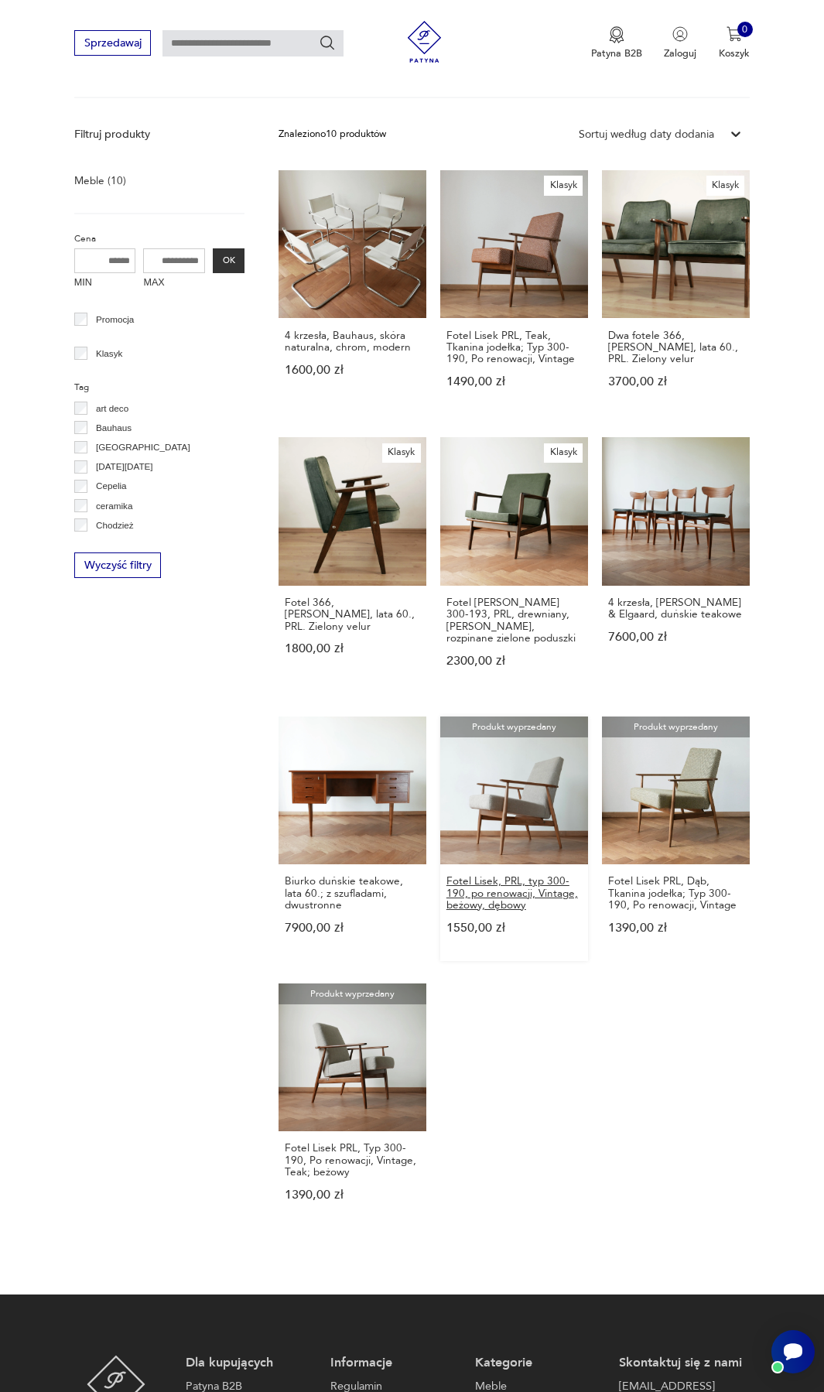
click at [544, 886] on h3 "Fotel Lisek, PRL, typ 300-190, po renowacji, Vintage, beżowy, dębowy" at bounding box center [514, 893] width 135 height 36
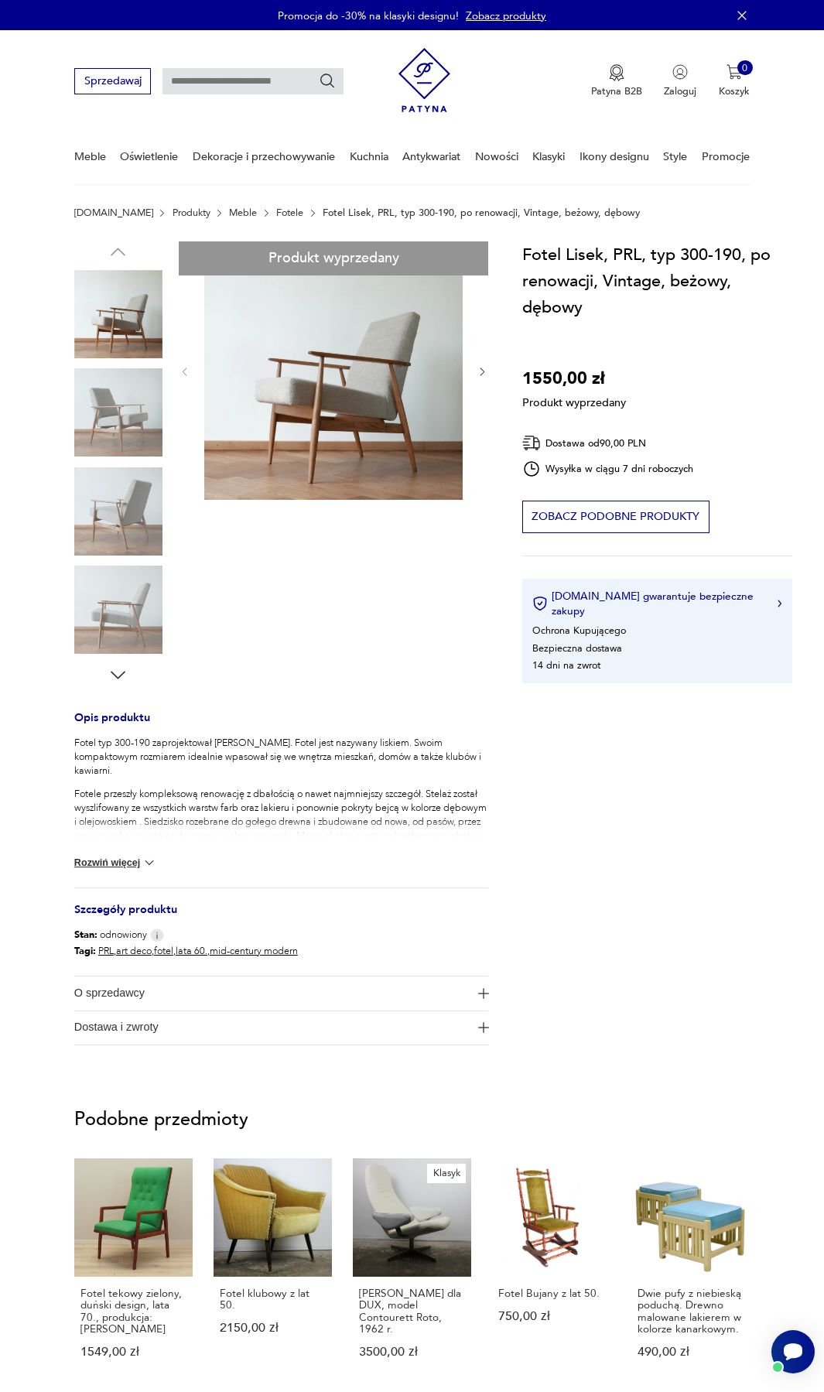
click at [128, 406] on div "Produkt wyprzedany Opis produktu Fotel typ 300-190 zaprojektował [PERSON_NAME].…" at bounding box center [281, 643] width 415 height 804
click at [129, 425] on div "Produkt wyprzedany Opis produktu Fotel typ 300-190 zaprojektował [PERSON_NAME].…" at bounding box center [281, 643] width 415 height 804
click at [123, 525] on div "Produkt wyprzedany Opis produktu Fotel typ 300-190 zaprojektował [PERSON_NAME].…" at bounding box center [281, 643] width 415 height 804
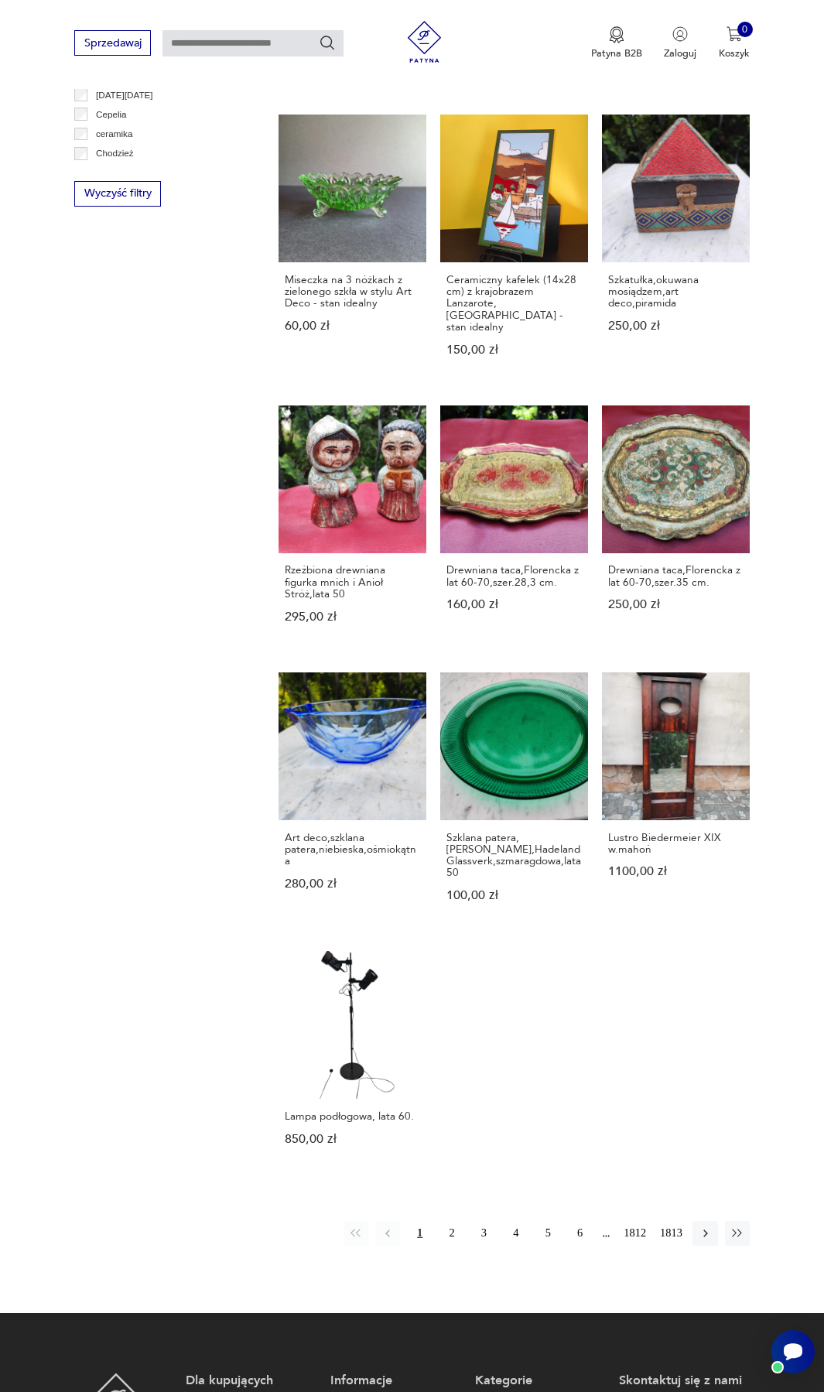
scroll to position [891, 0]
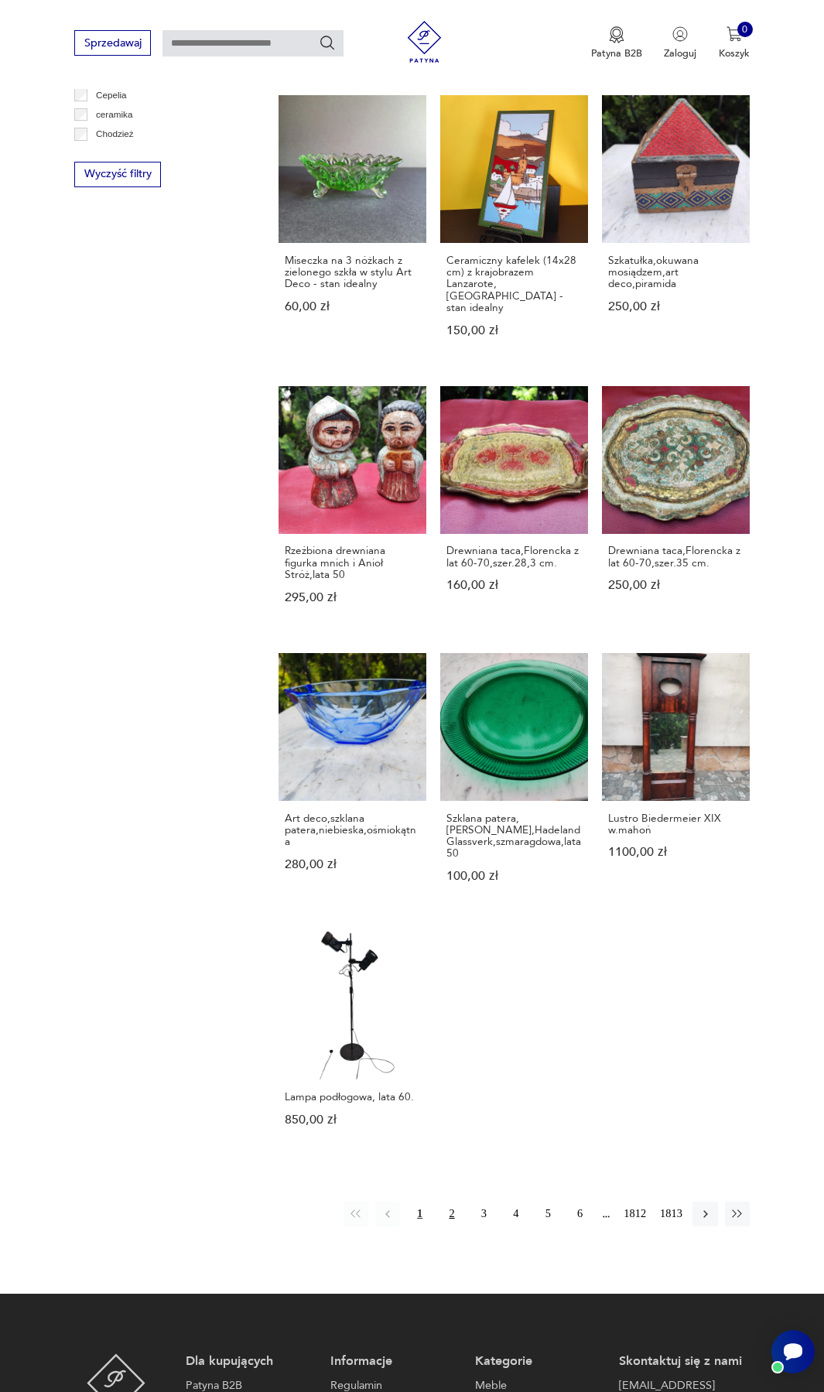
click at [448, 1202] on button "2" at bounding box center [452, 1214] width 25 height 25
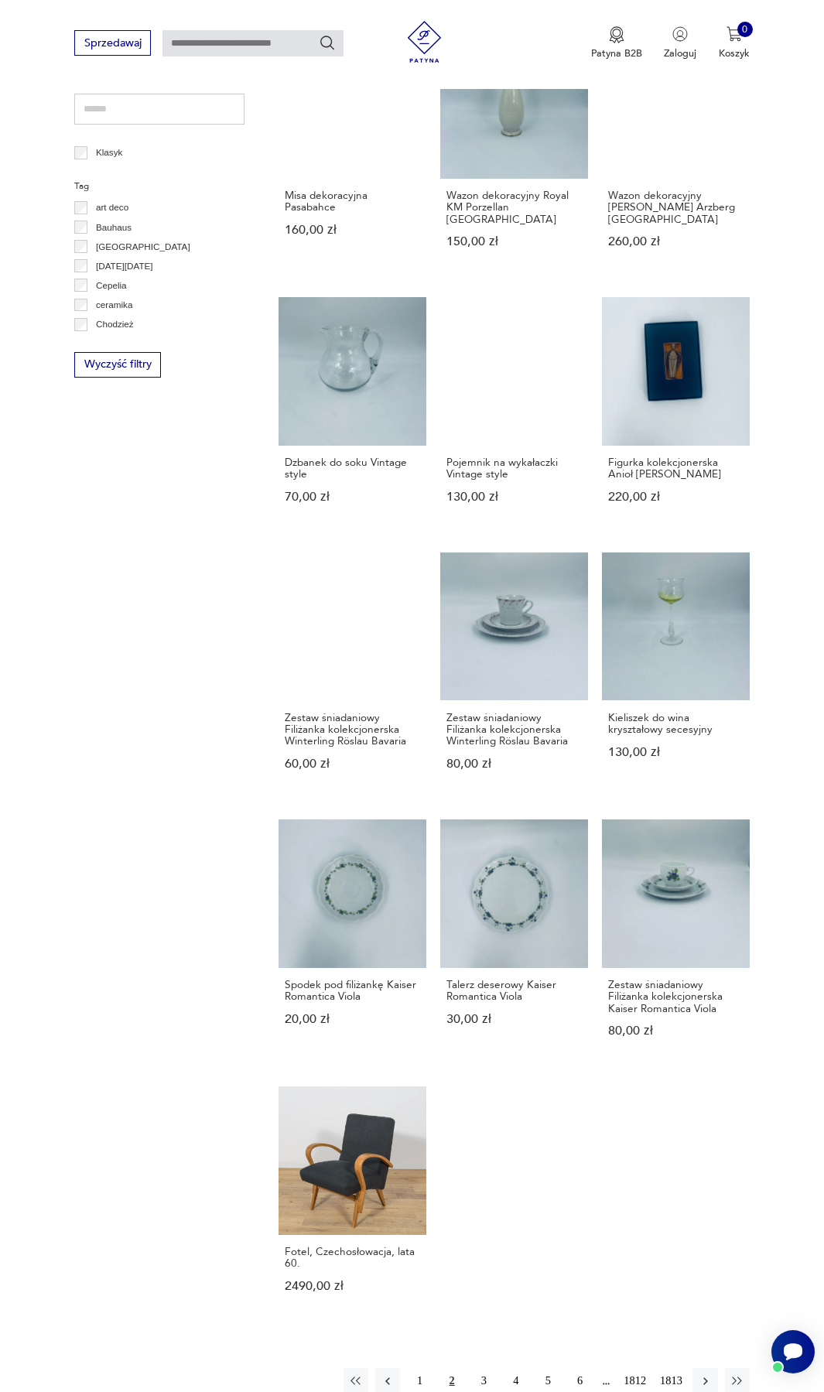
scroll to position [711, 0]
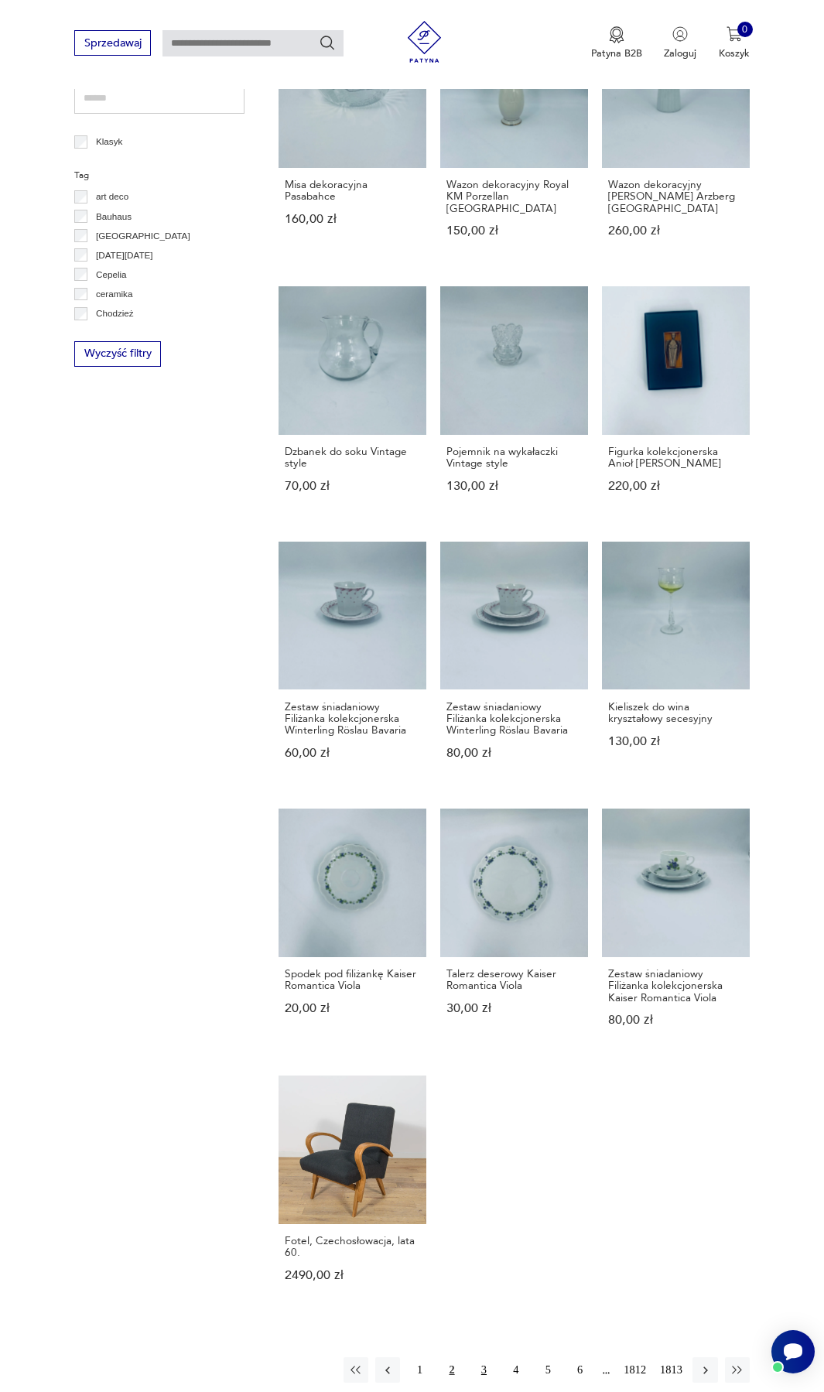
click at [474, 1358] on button "3" at bounding box center [483, 1370] width 25 height 25
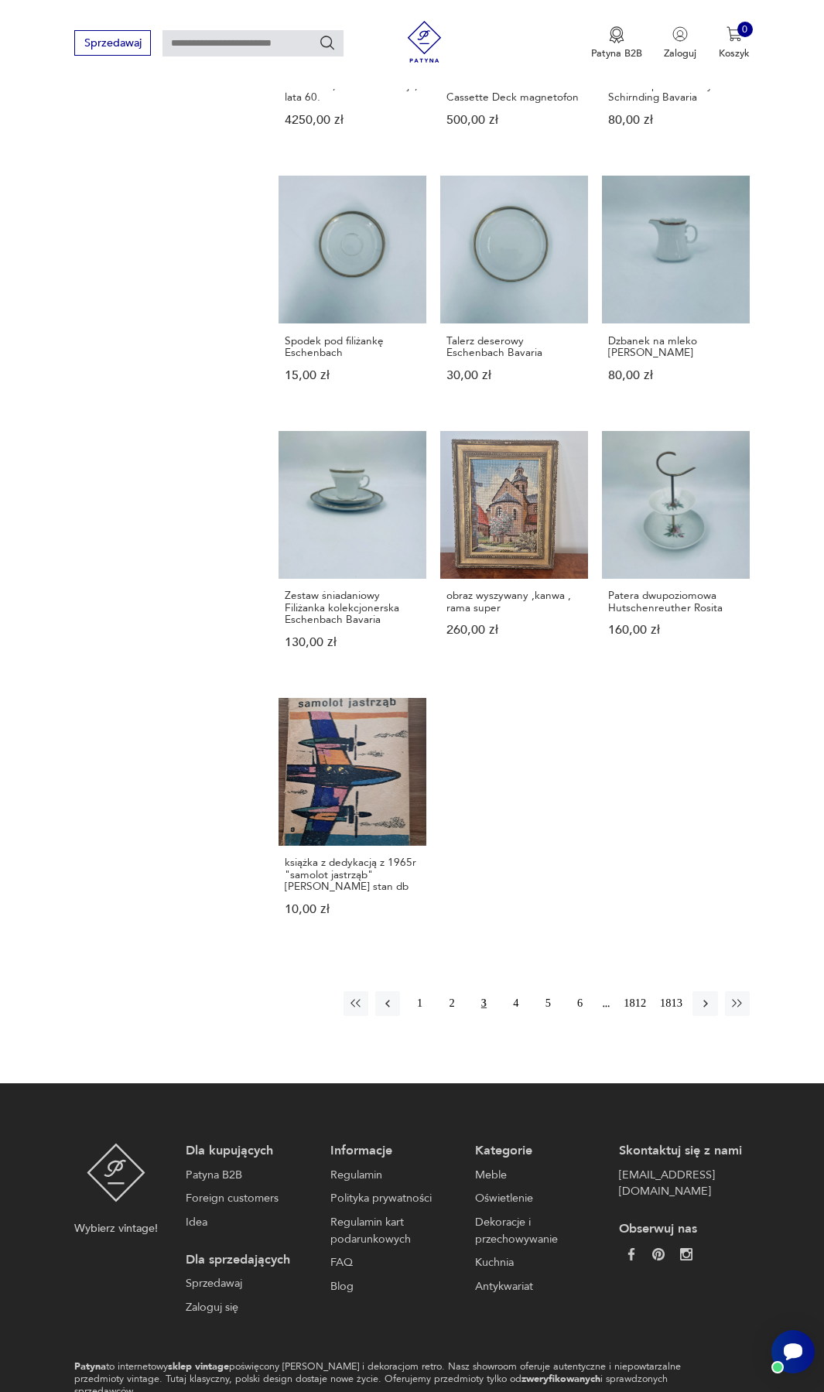
scroll to position [1098, 0]
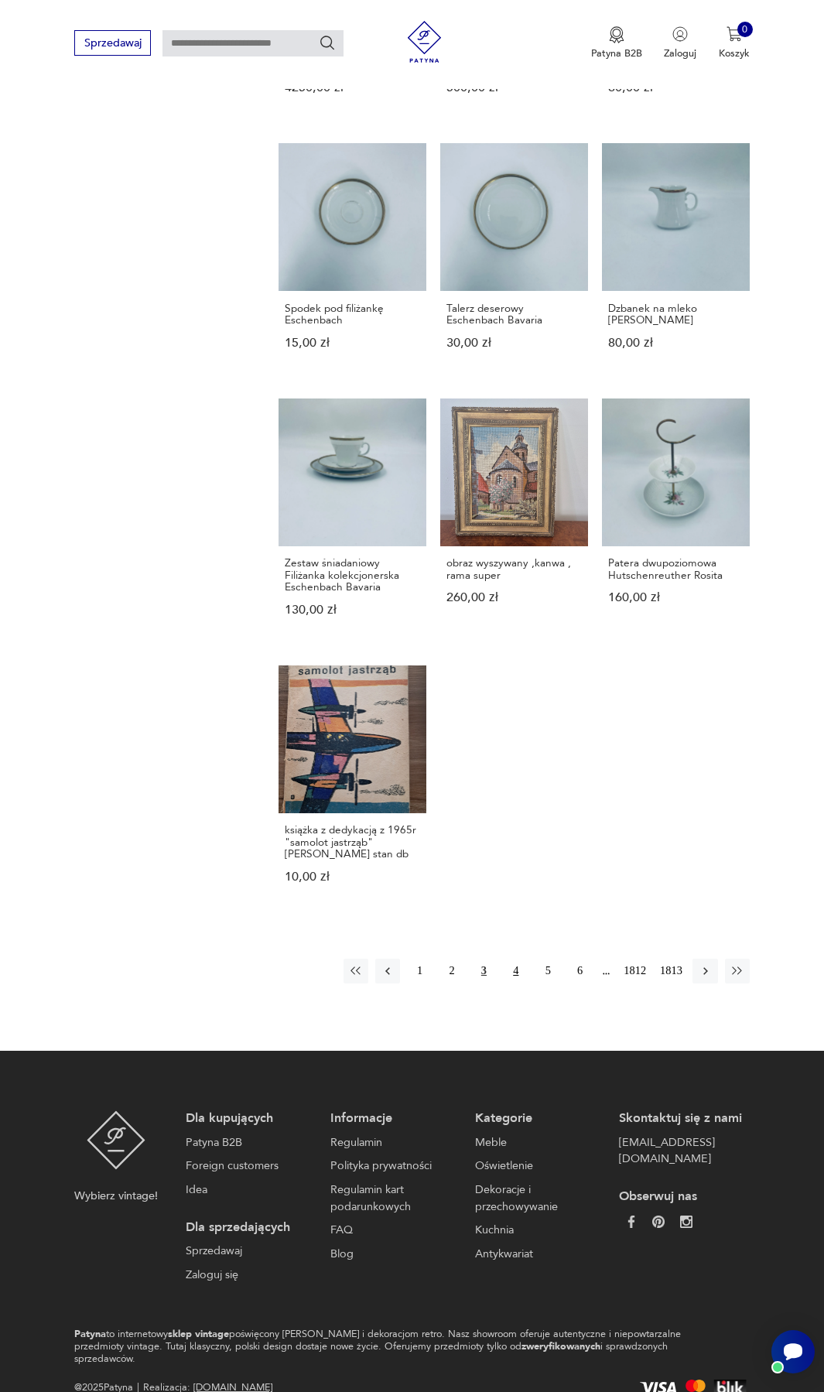
click at [513, 965] on button "4" at bounding box center [516, 971] width 25 height 25
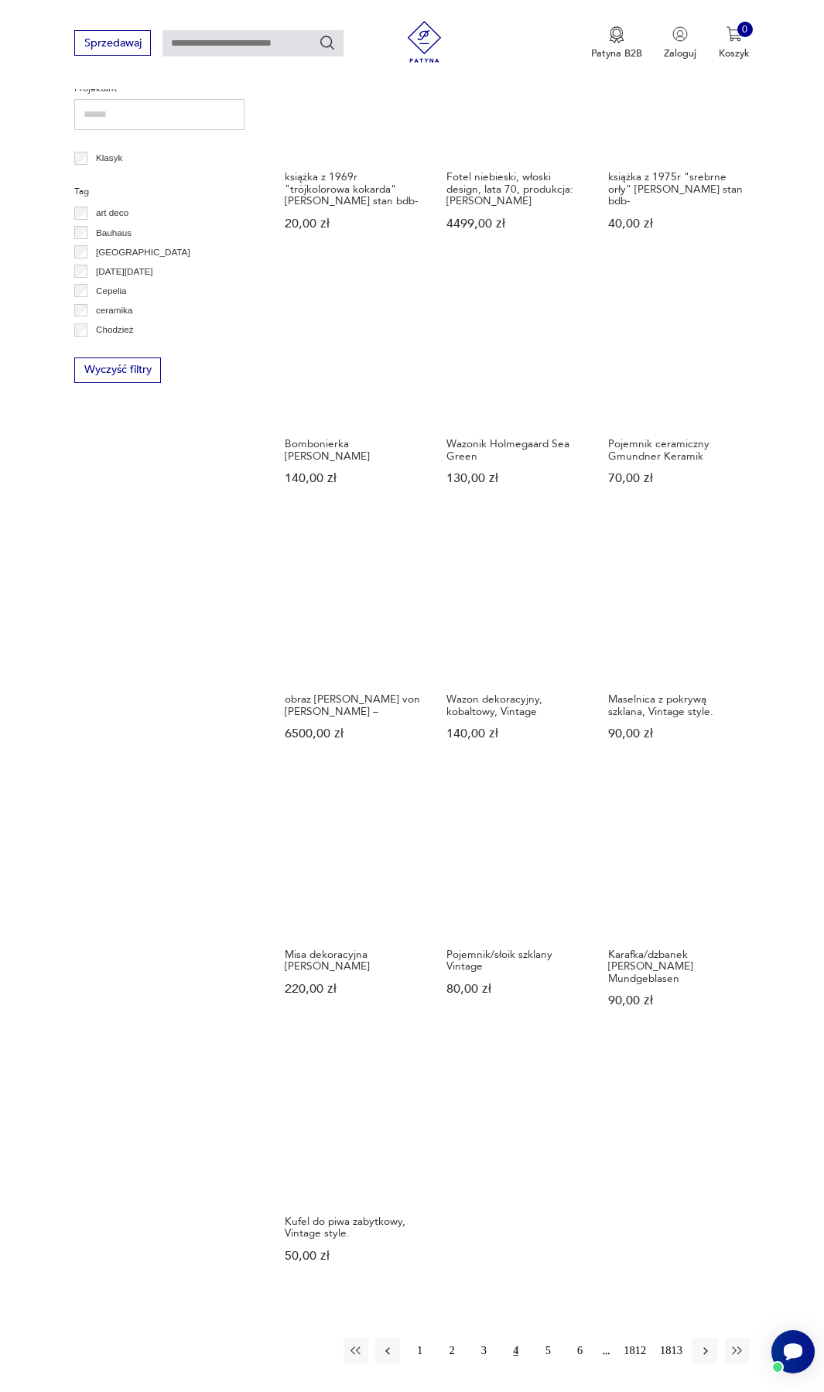
scroll to position [777, 0]
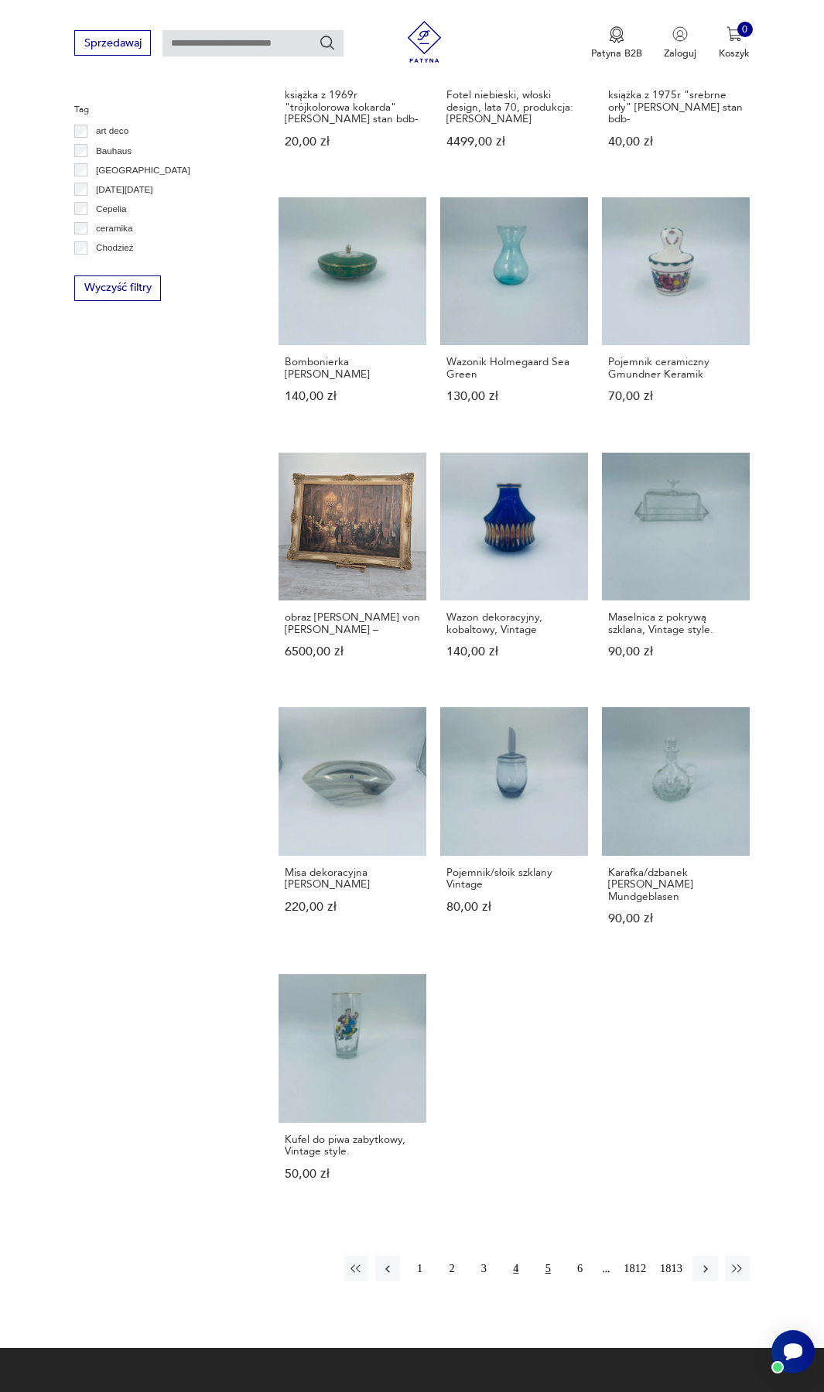
click at [543, 1258] on button "5" at bounding box center [548, 1268] width 25 height 25
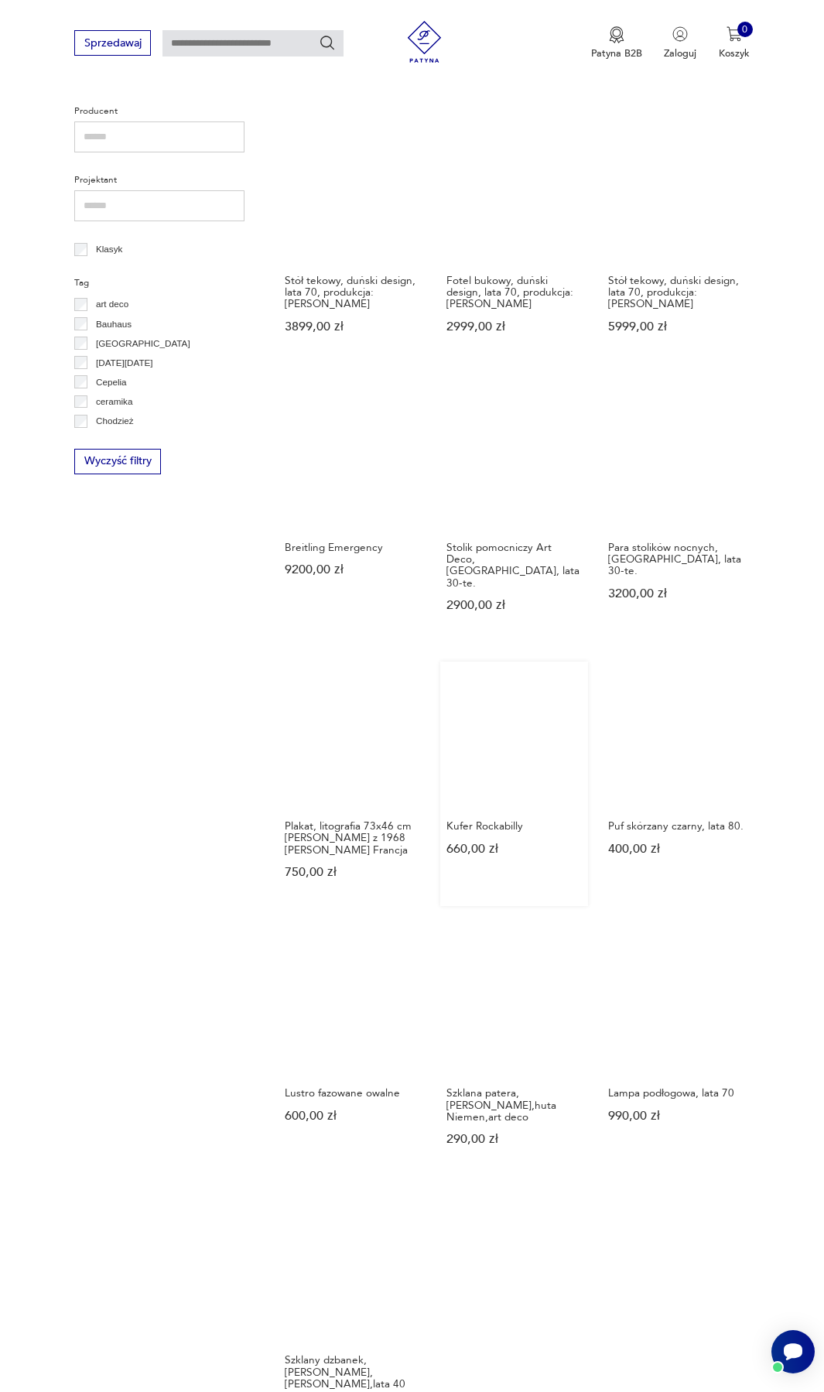
scroll to position [634, 0]
